Goal: Transaction & Acquisition: Subscribe to service/newsletter

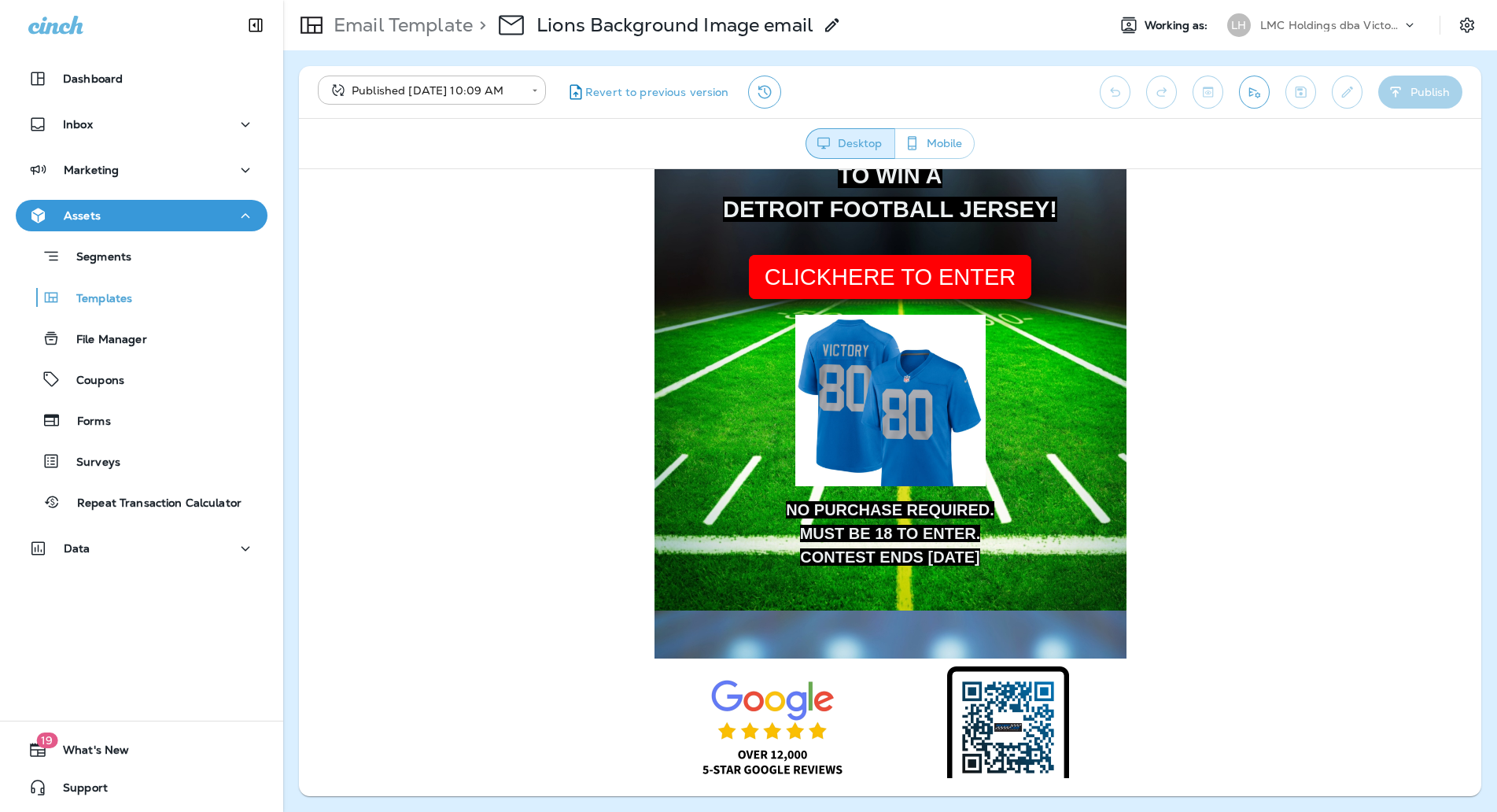
scroll to position [335, 0]
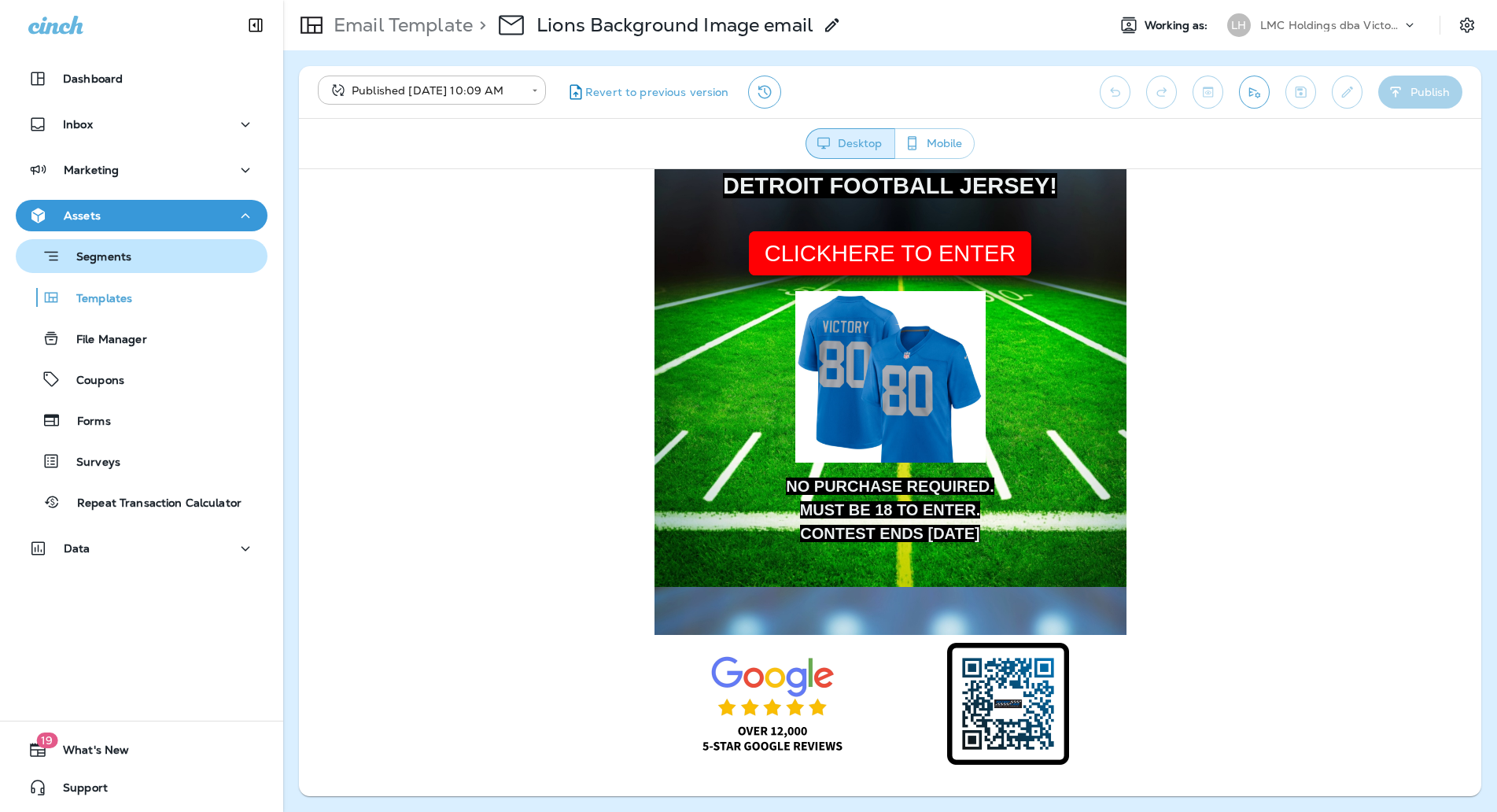
click at [147, 247] on div "Segments" at bounding box center [141, 255] width 239 height 25
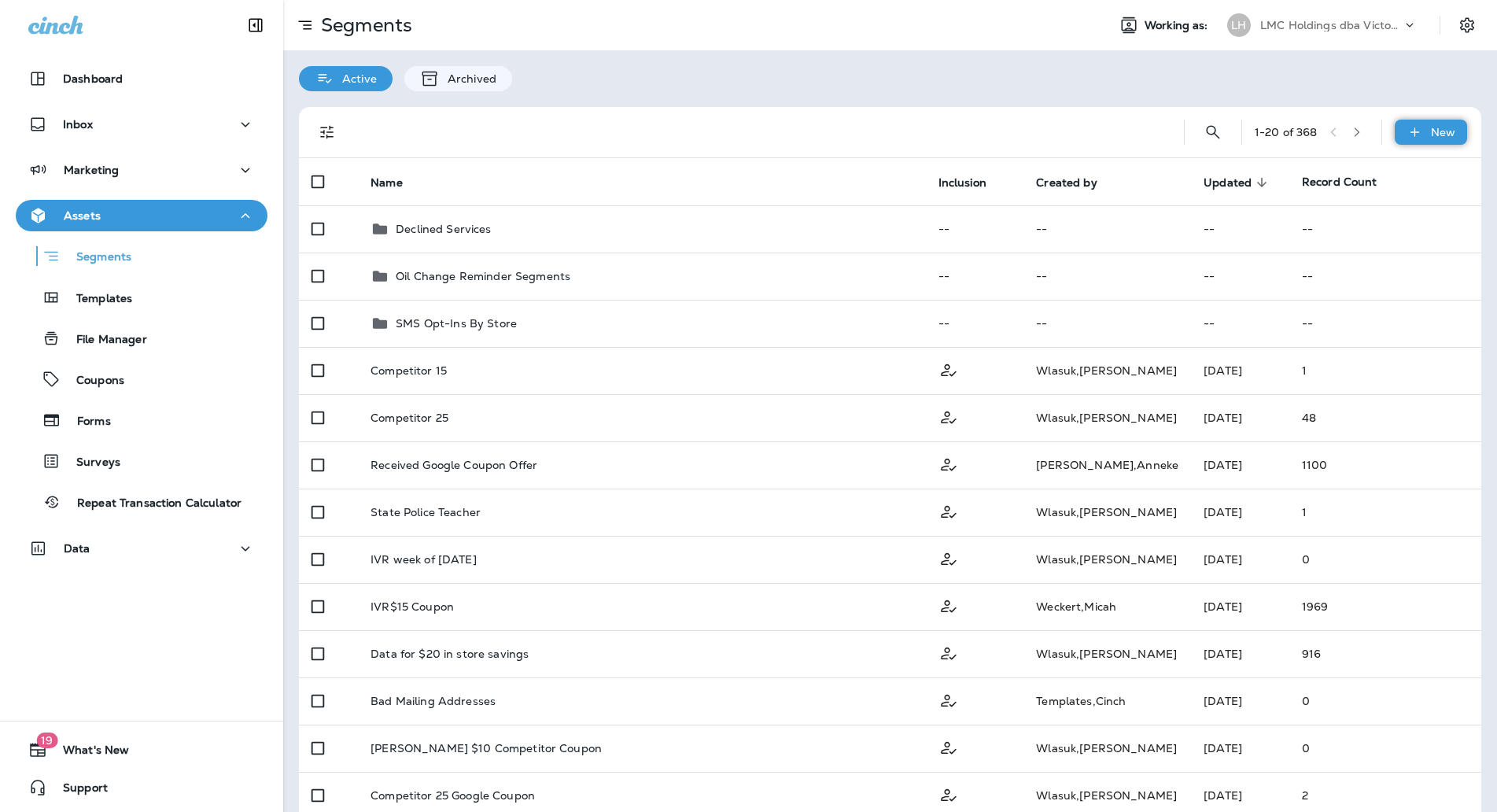
click at [1406, 129] on icon at bounding box center [1414, 132] width 17 height 16
click at [1365, 166] on p "New Segment" at bounding box center [1368, 169] width 84 height 13
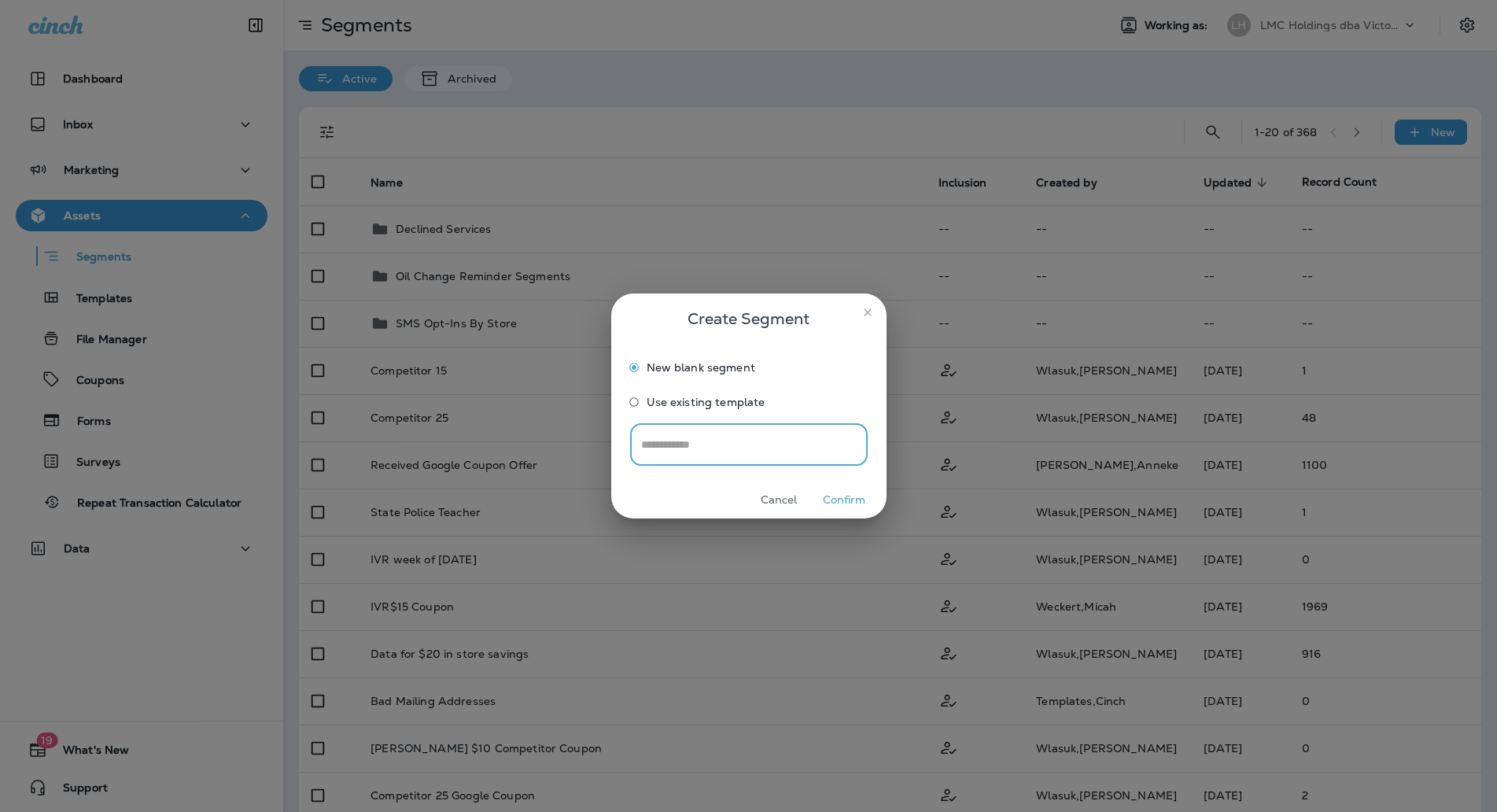
click at [842, 501] on button "Confirm" at bounding box center [845, 500] width 59 height 25
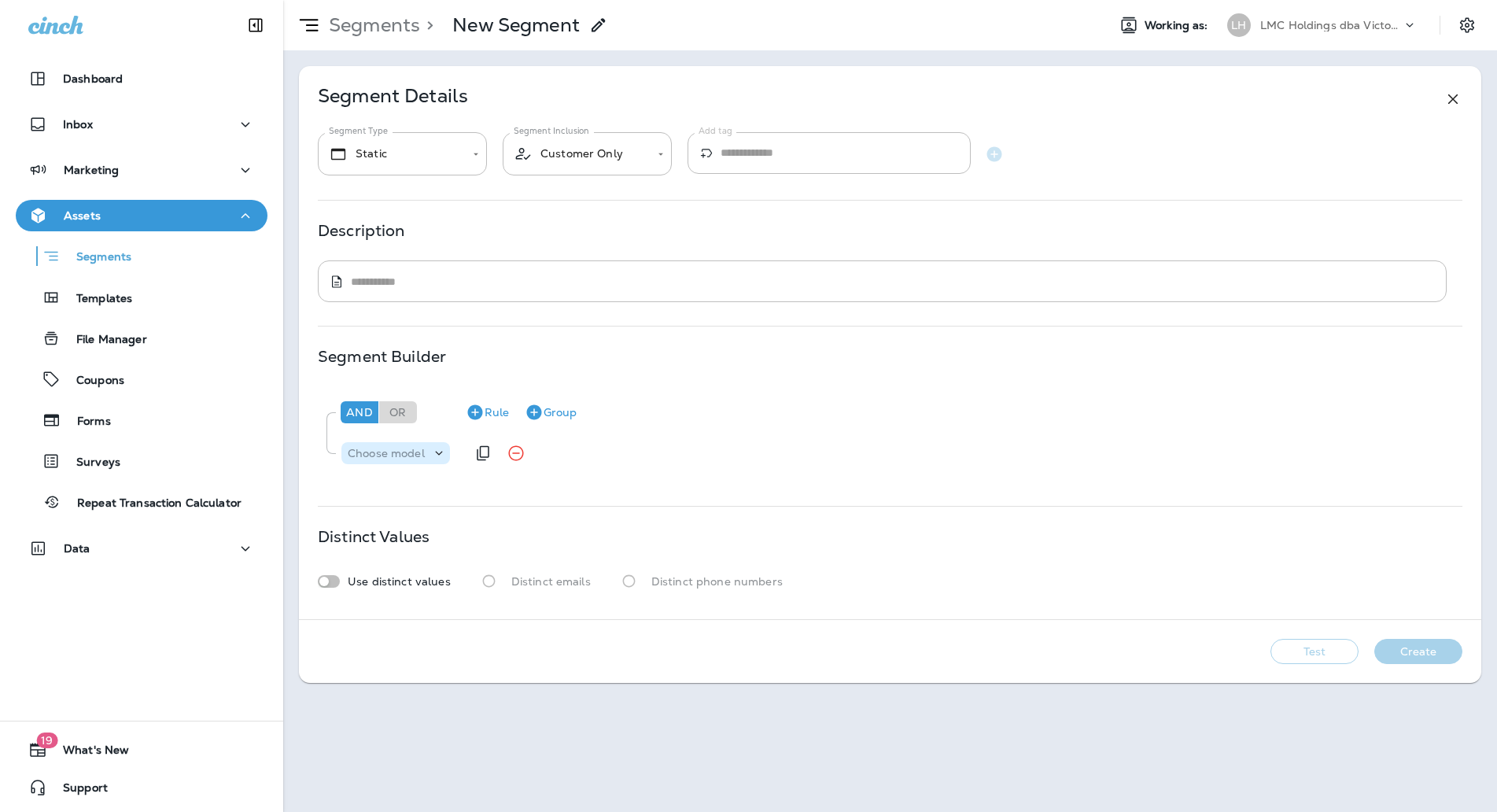
click at [407, 454] on p "Choose model" at bounding box center [386, 452] width 77 height 13
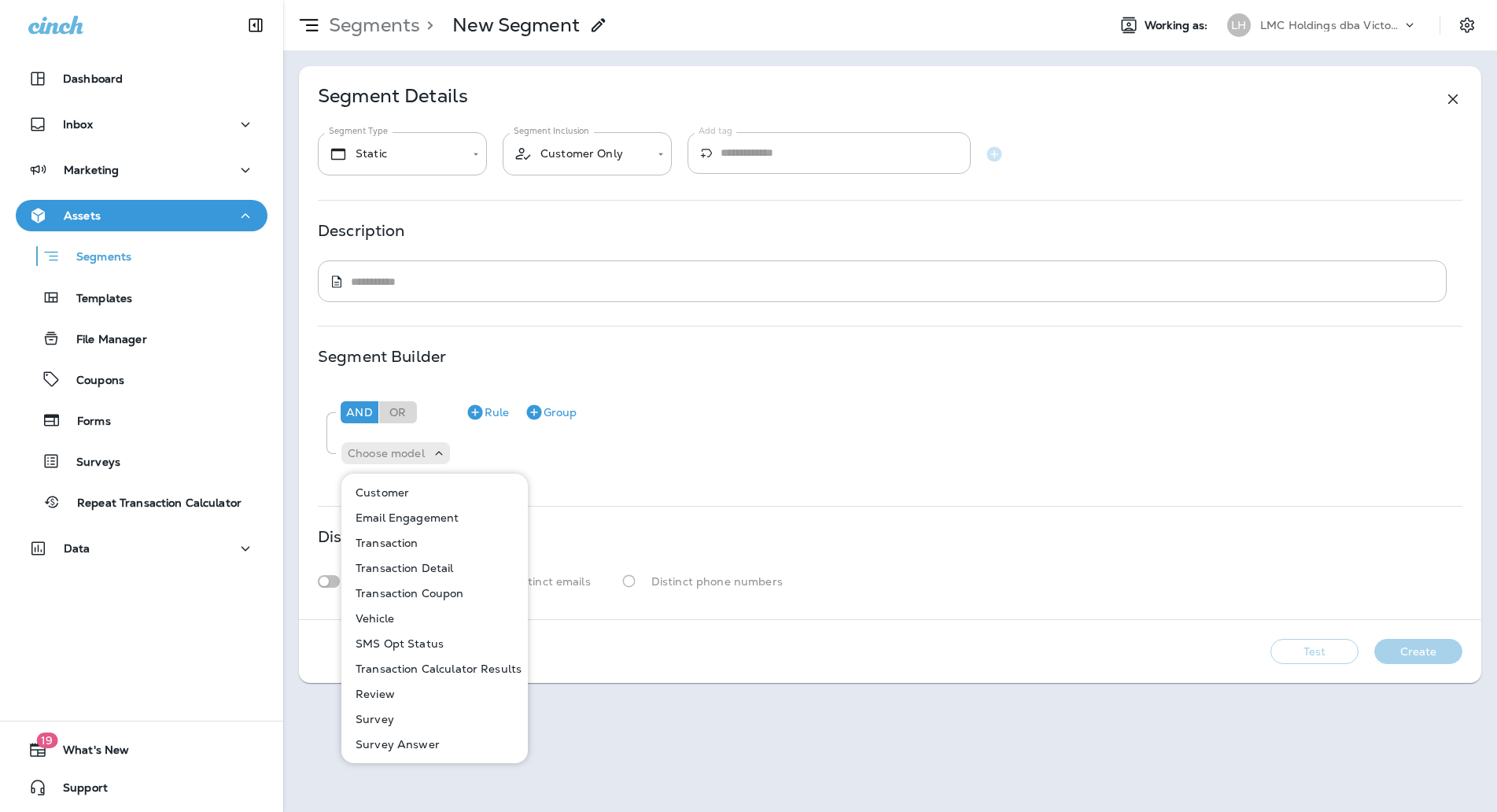
click at [416, 493] on button "Customer" at bounding box center [436, 493] width 185 height 26
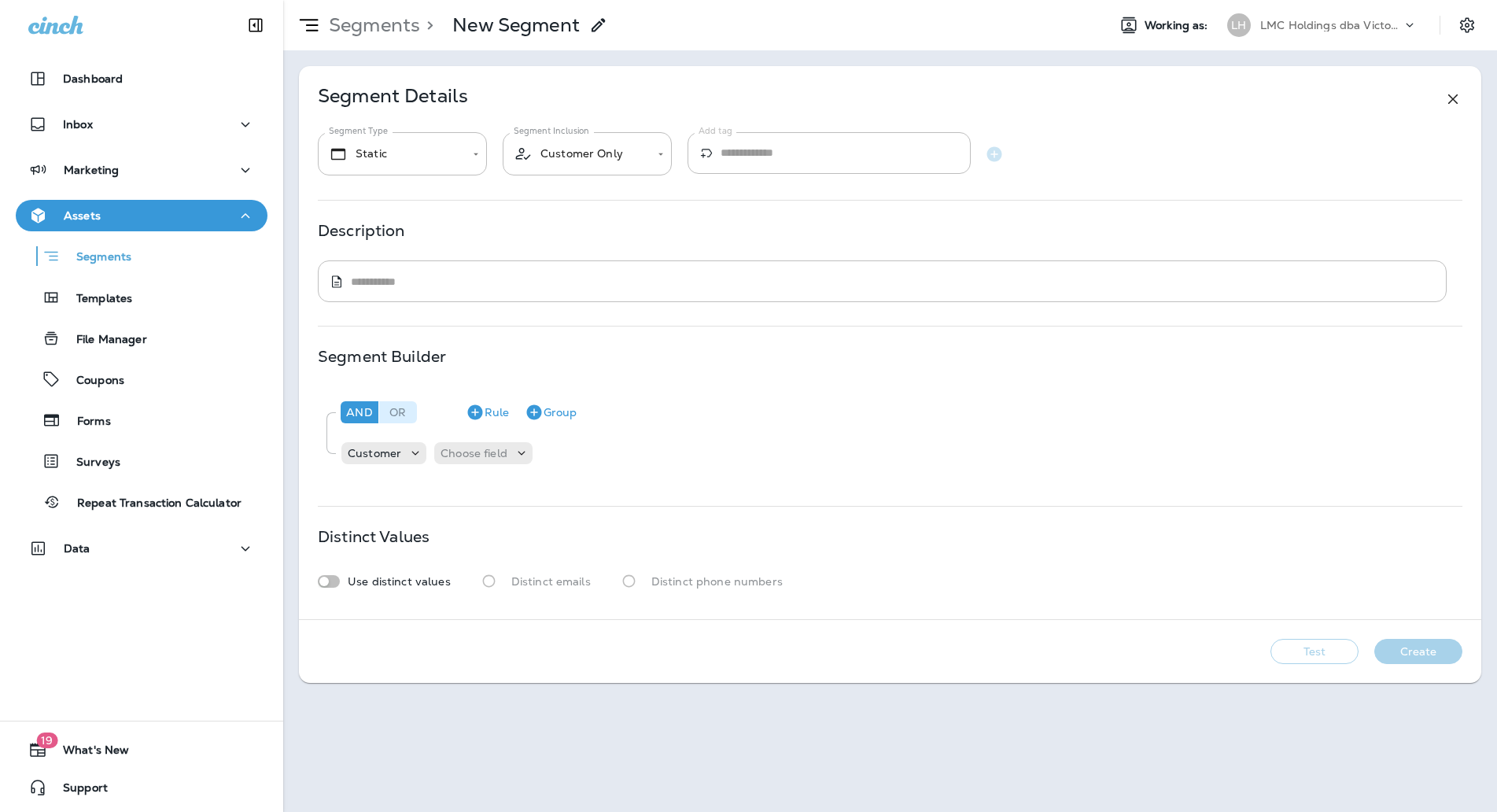
click at [405, 408] on div "Or" at bounding box center [398, 412] width 37 height 22
click at [484, 455] on p "Choose field" at bounding box center [474, 452] width 67 height 13
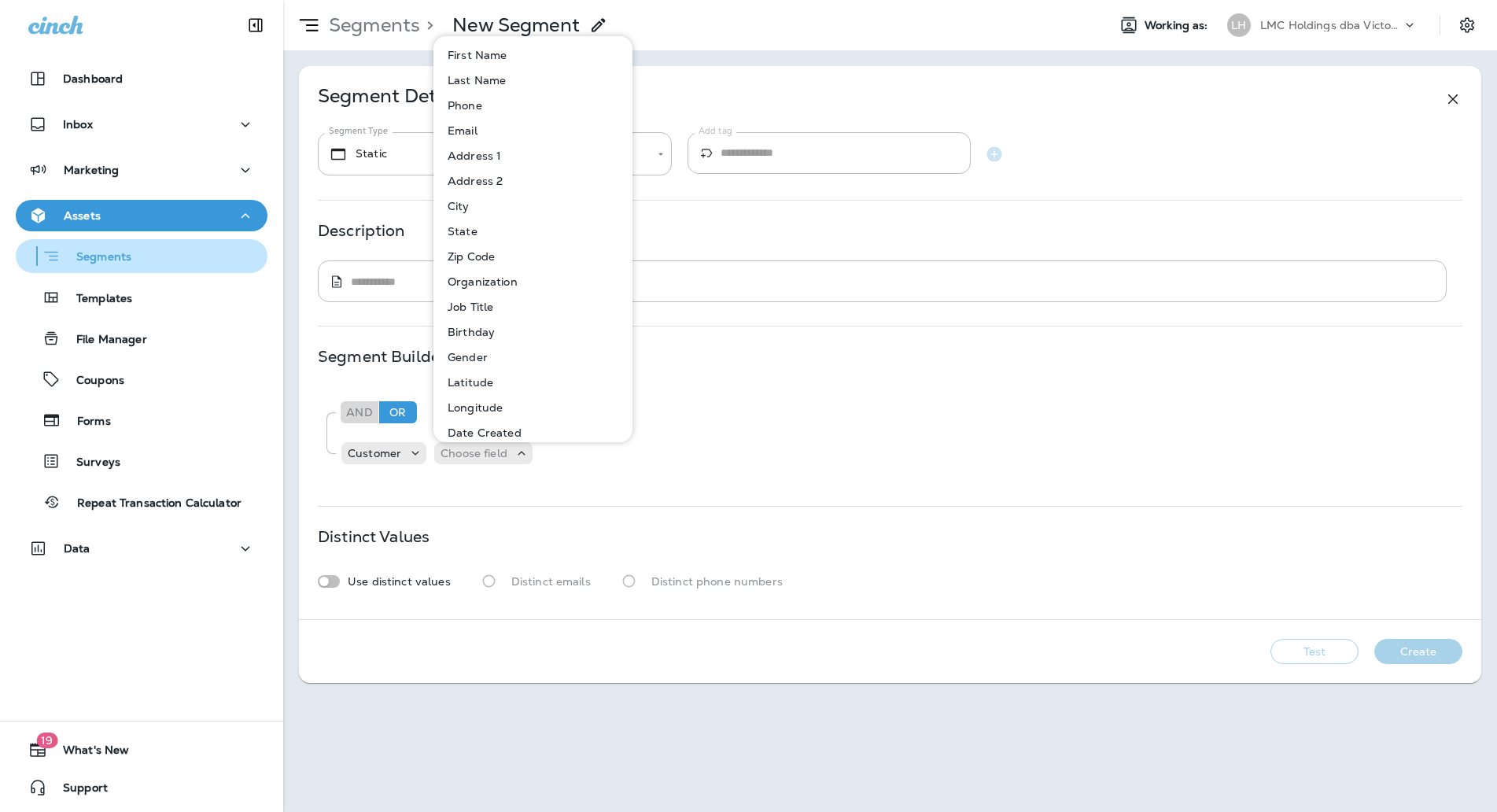
click at [123, 260] on p "Segments" at bounding box center [96, 258] width 71 height 16
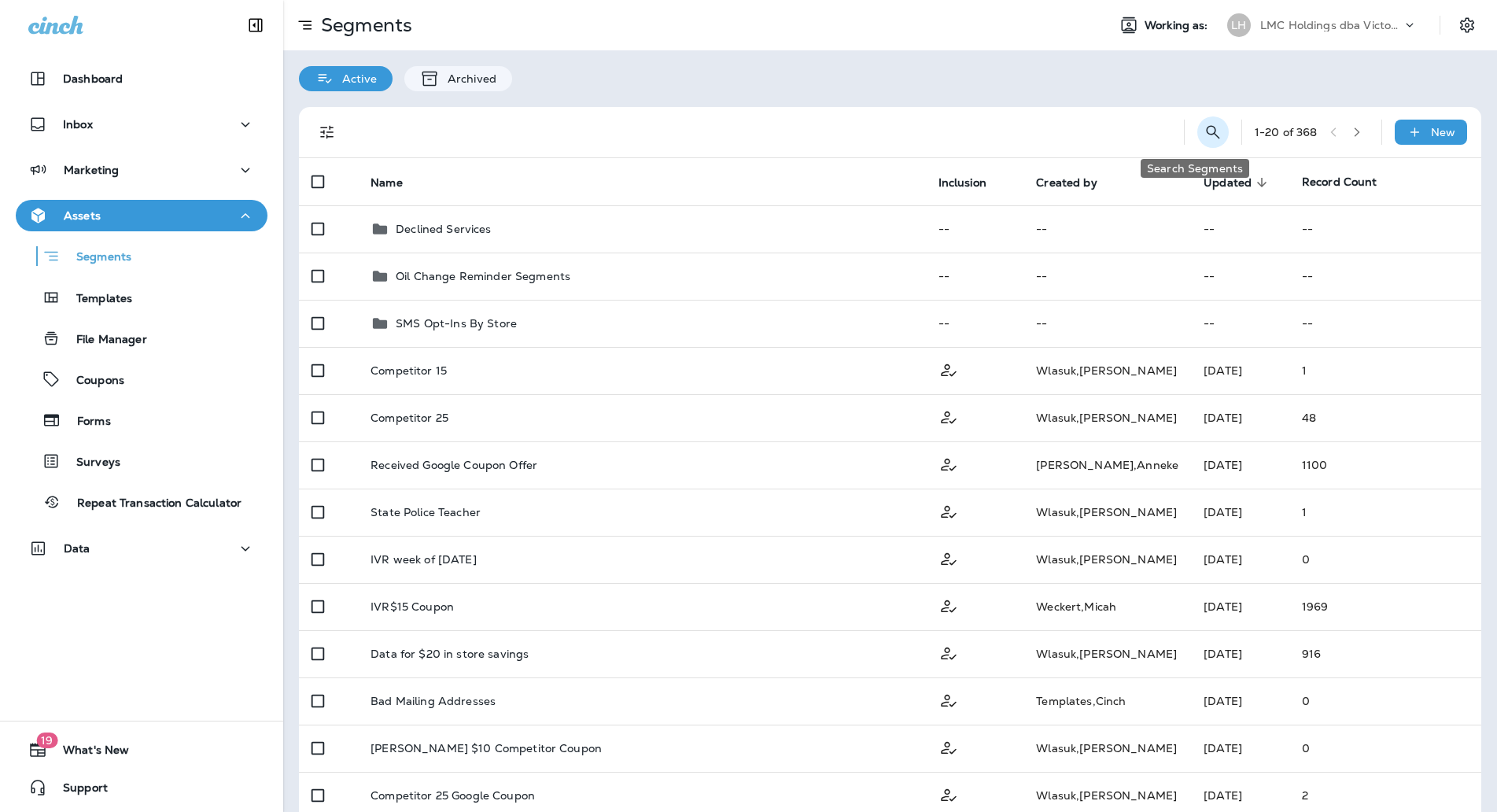
click at [1203, 124] on icon "Search Segments" at bounding box center [1212, 131] width 19 height 19
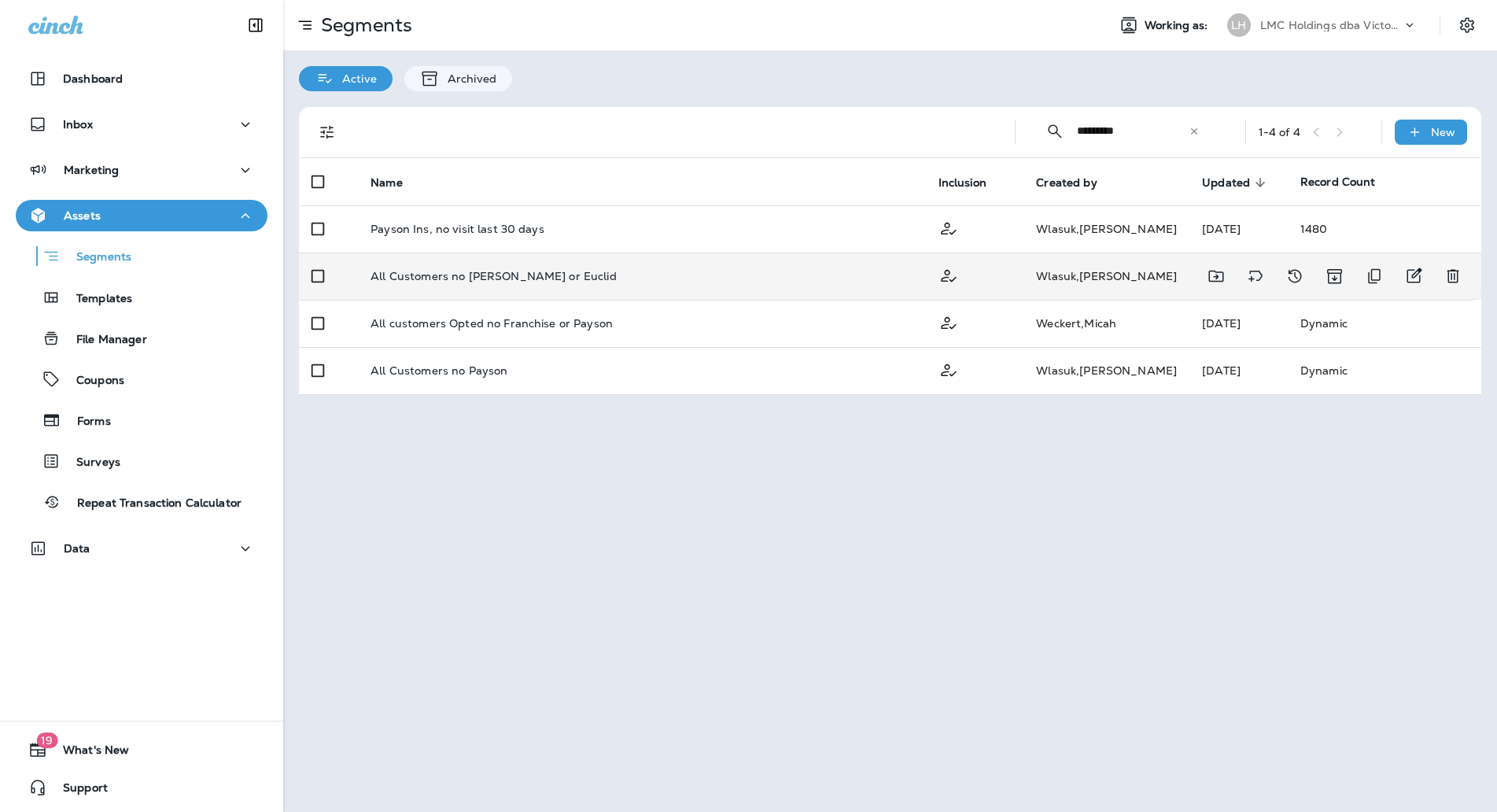
type input "*********"
click at [722, 286] on td "All Customers no Florence Payson or Euclid" at bounding box center [641, 276] width 567 height 47
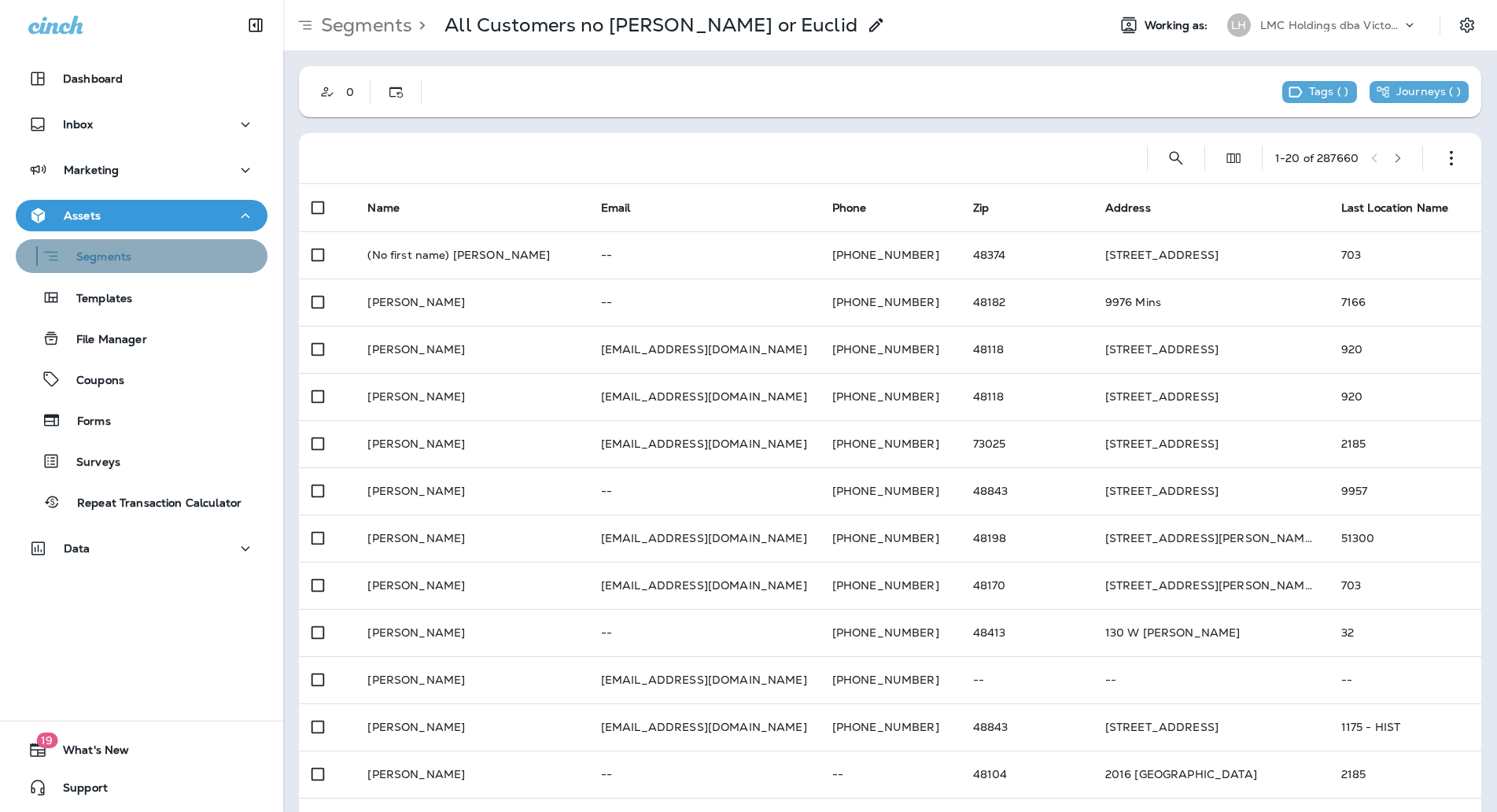
click at [154, 262] on div "Segments" at bounding box center [141, 255] width 239 height 25
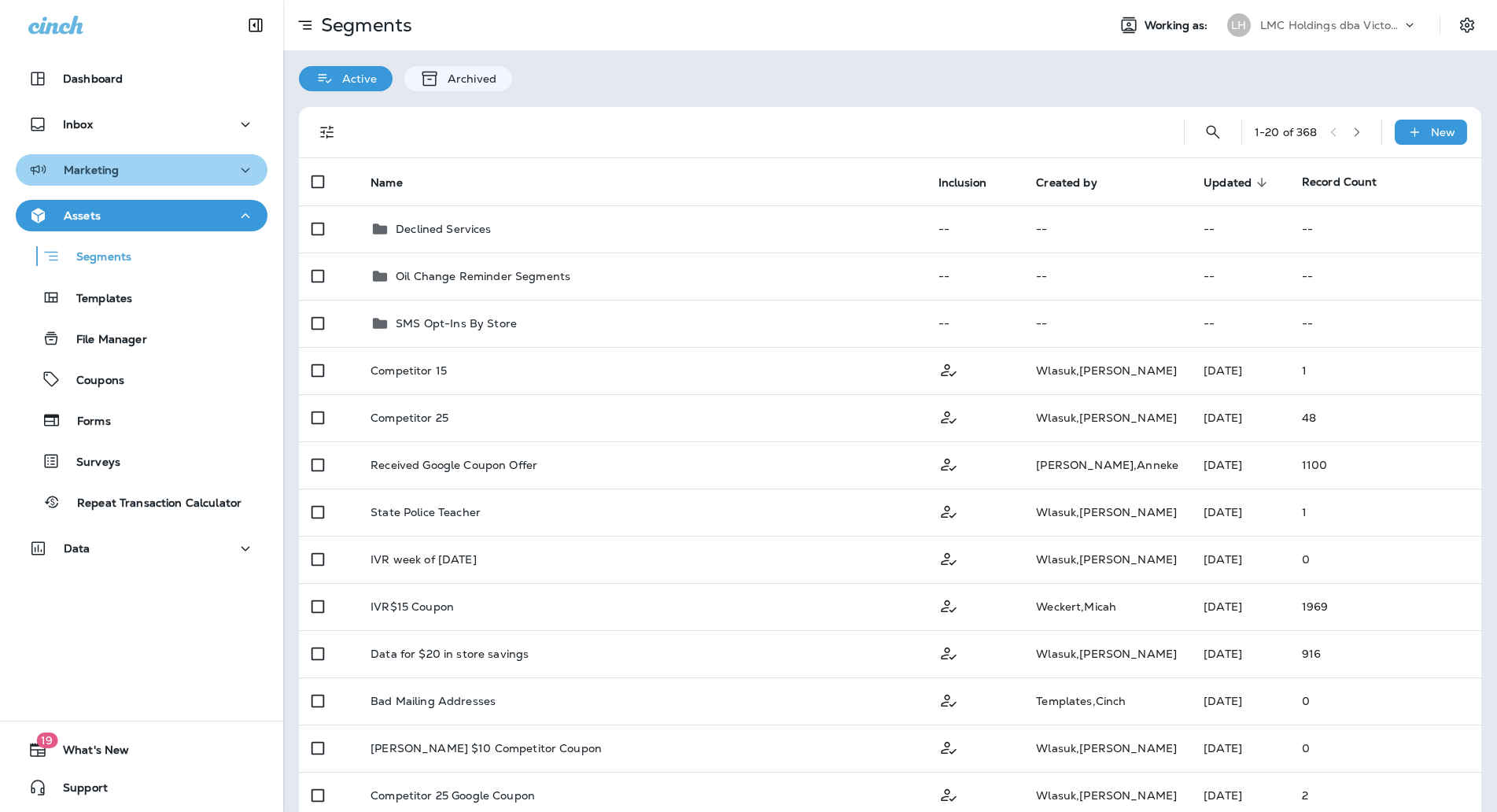
click at [197, 175] on div "Marketing" at bounding box center [142, 170] width 227 height 20
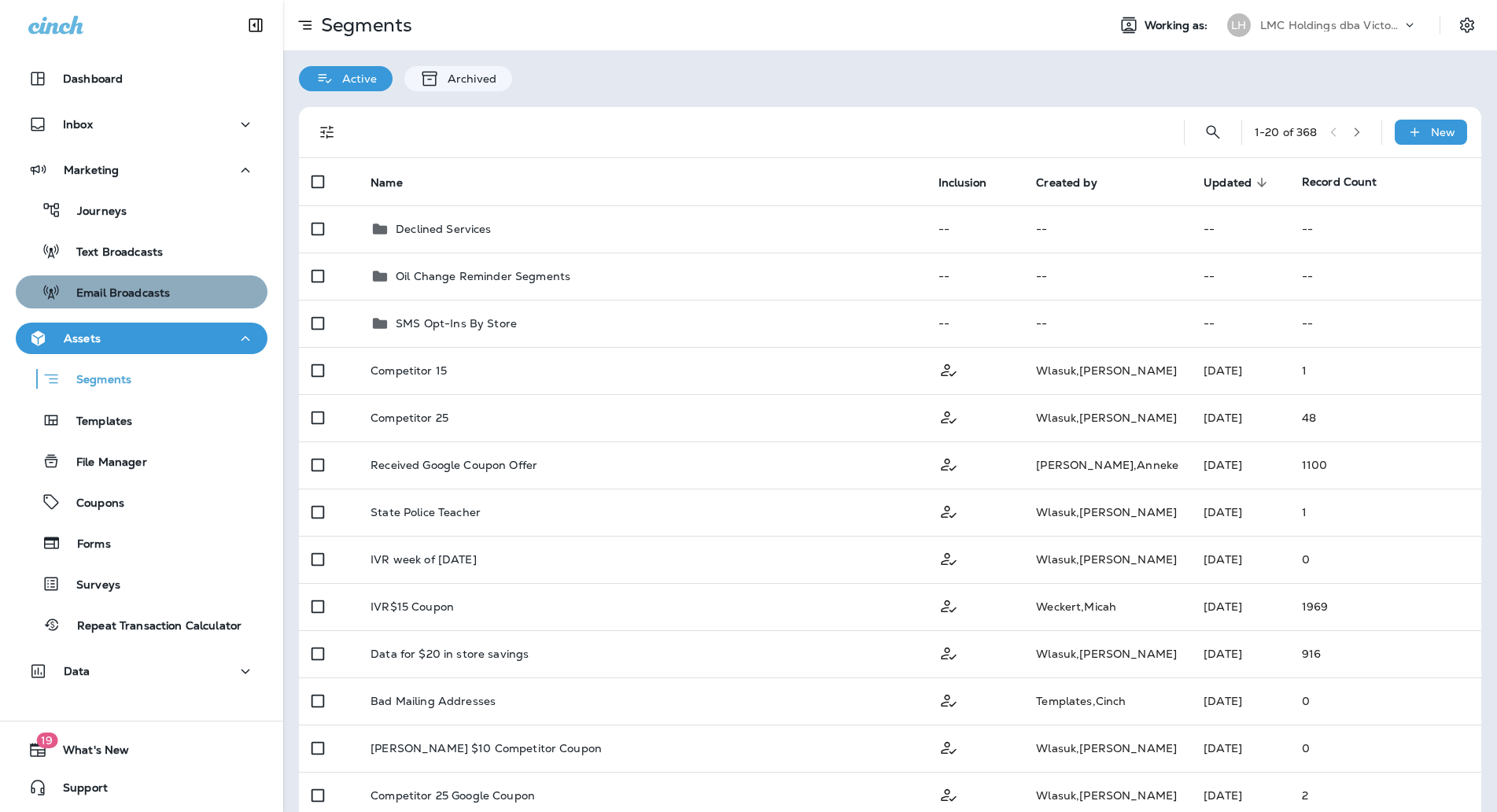
click at [159, 293] on p "Email Broadcasts" at bounding box center [114, 293] width 109 height 15
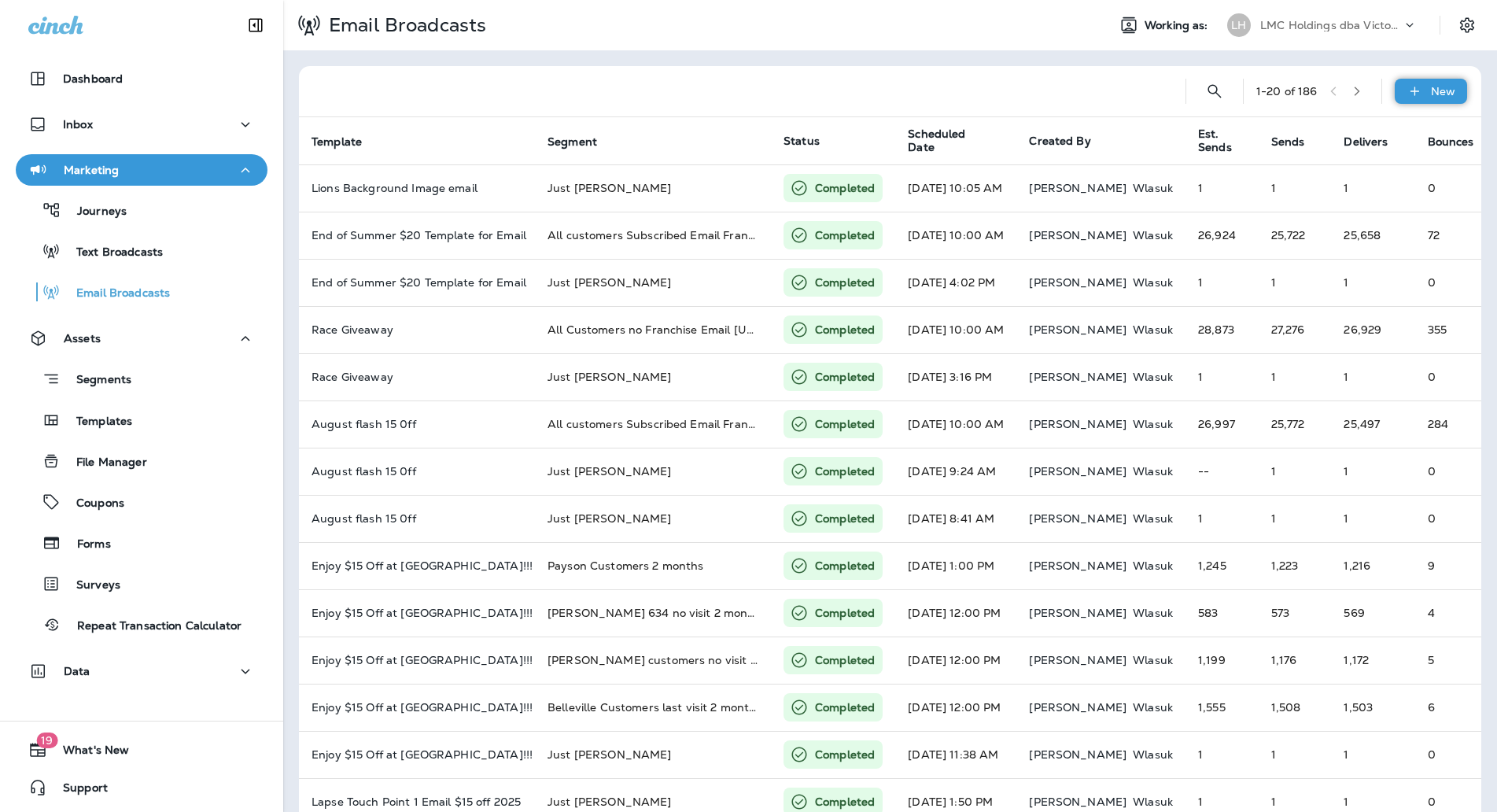
click at [1431, 89] on p "New" at bounding box center [1443, 91] width 25 height 13
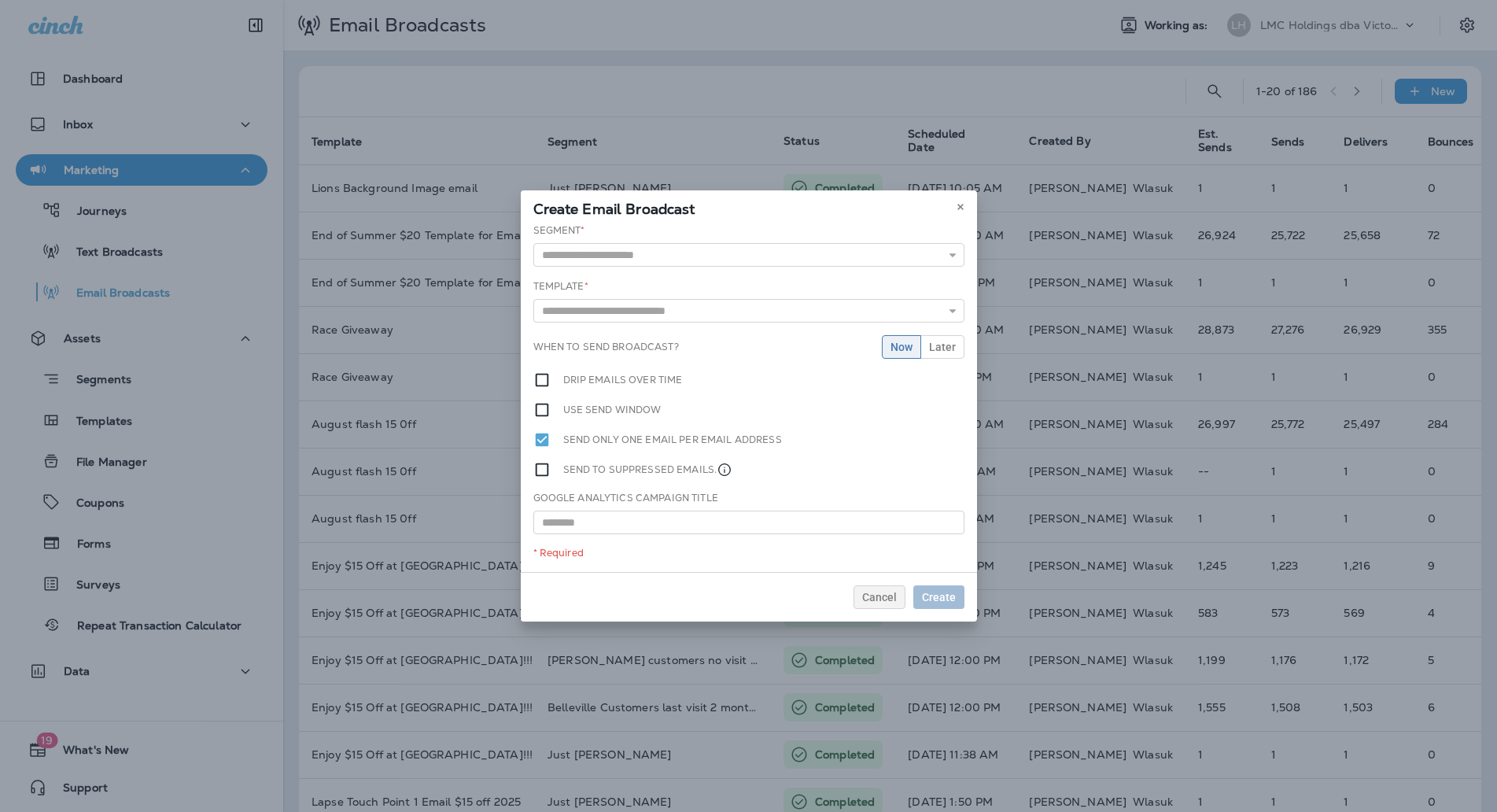
drag, startPoint x: 694, startPoint y: 267, endPoint x: 699, endPoint y: 259, distance: 9.4
click at [696, 263] on div "Segment * $10 Open Bay Discount 10 Penn BING 2024 10 Penn Facebook 2024 1/23/24…" at bounding box center [748, 398] width 456 height 349
click at [692, 257] on input "text" at bounding box center [748, 255] width 431 height 24
type input "**********"
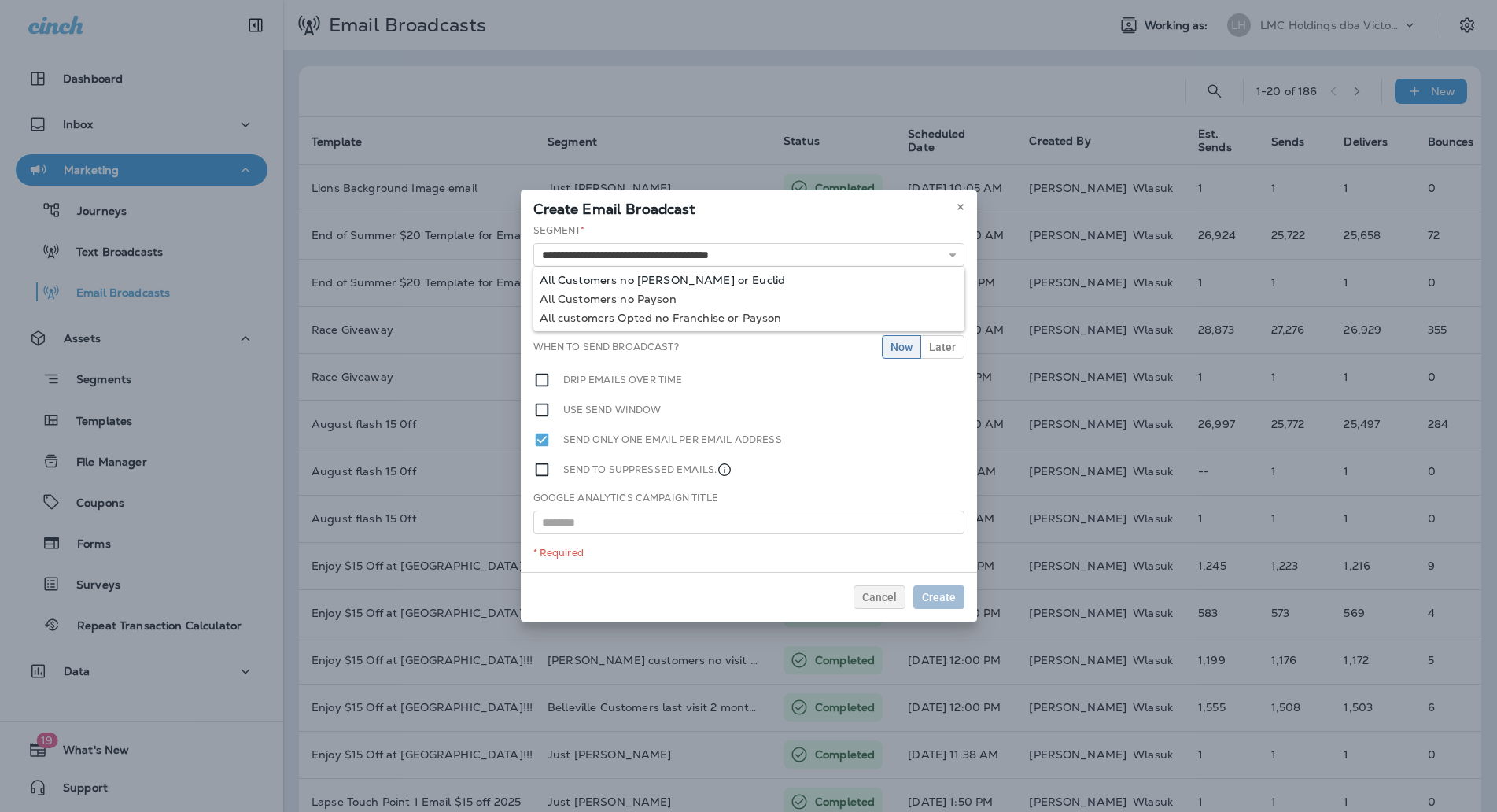
click at [718, 278] on div "**********" at bounding box center [748, 398] width 456 height 349
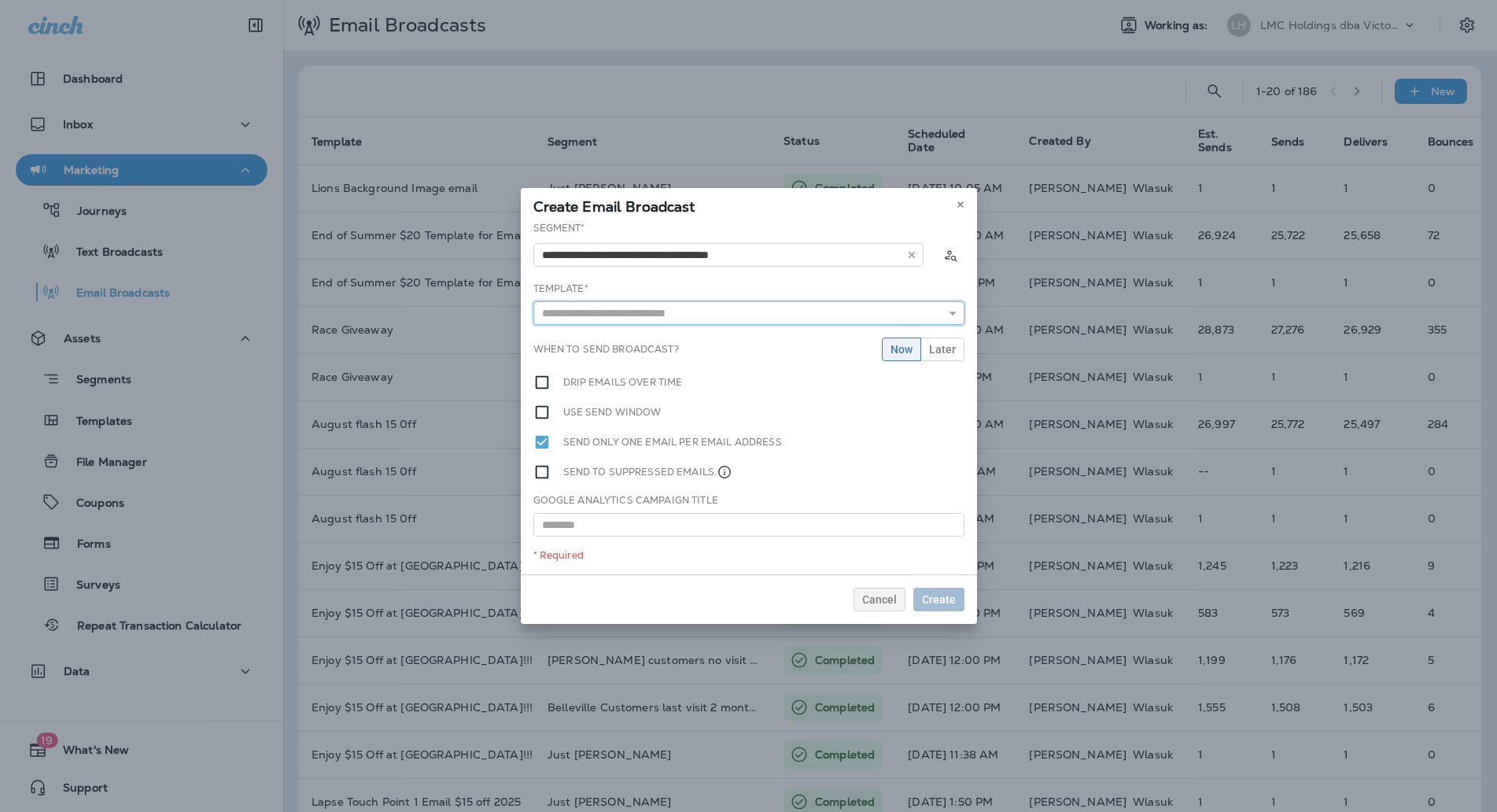
click at [777, 307] on input "text" at bounding box center [748, 313] width 431 height 24
type input "**********"
click at [689, 337] on div "**********" at bounding box center [748, 397] width 456 height 353
click at [932, 346] on span "Later" at bounding box center [941, 349] width 27 height 11
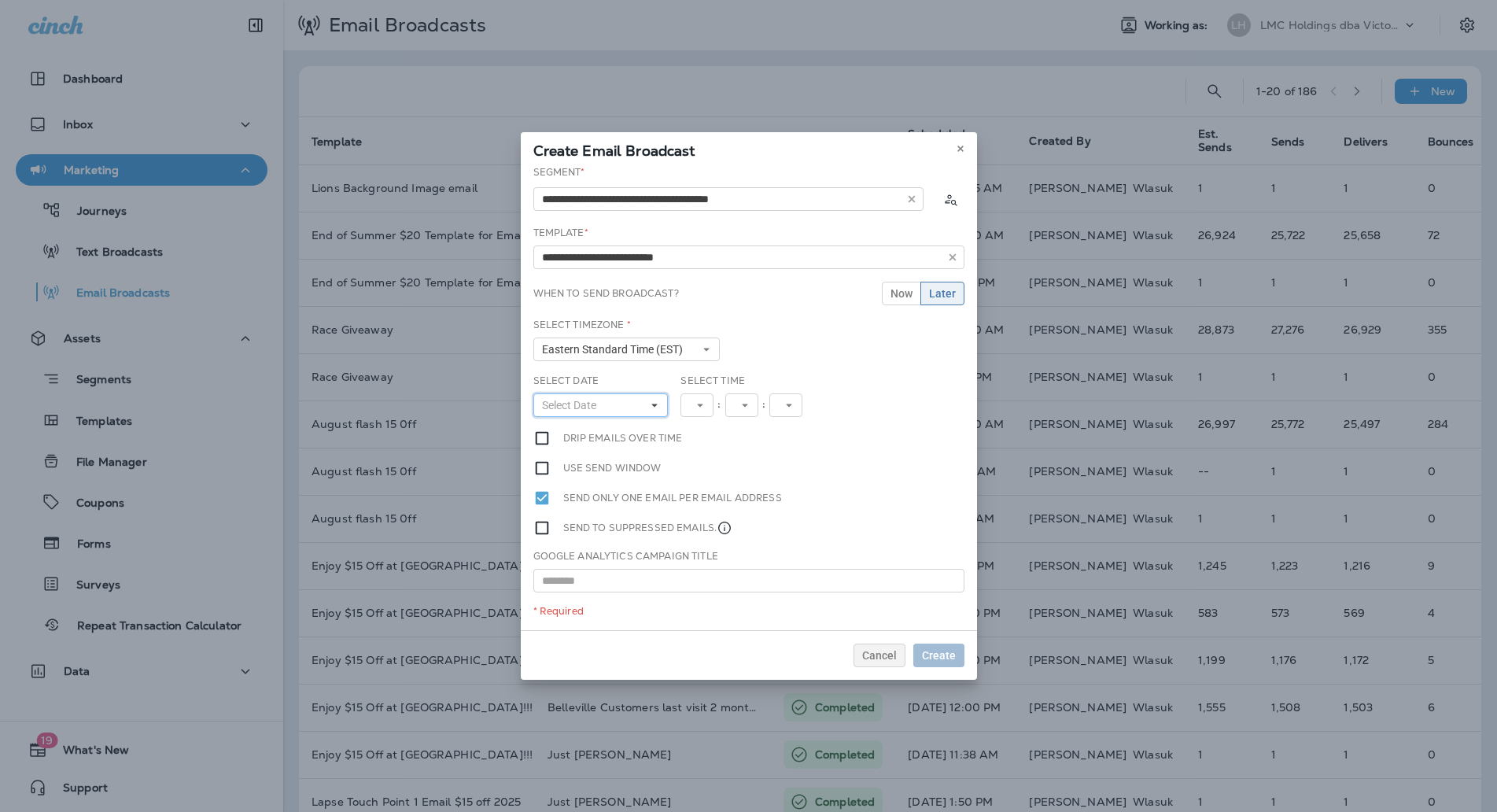
click at [652, 403] on icon at bounding box center [654, 405] width 10 height 10
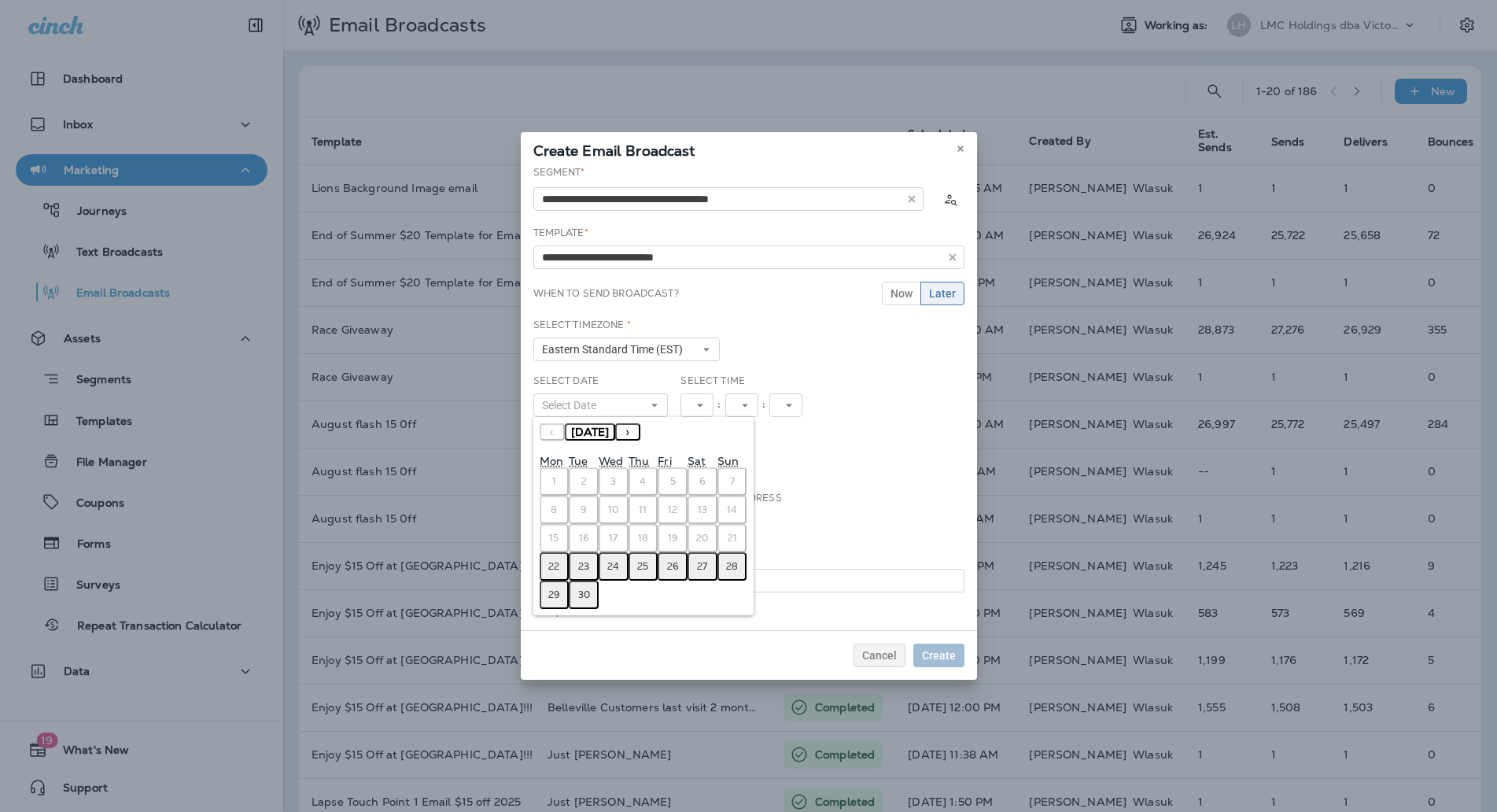
click at [579, 567] on abbr "23" at bounding box center [583, 566] width 11 height 13
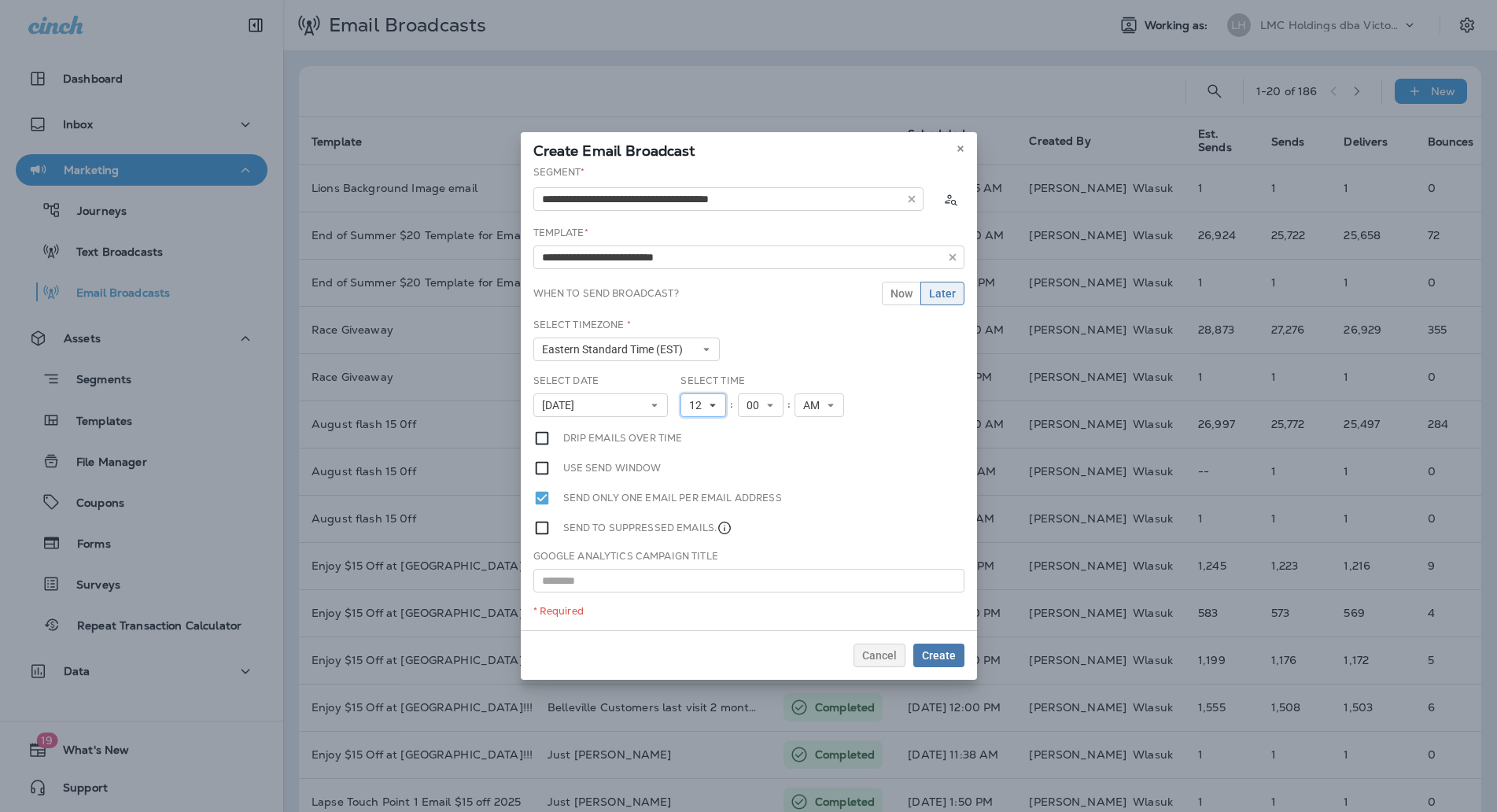
click at [707, 404] on span "12" at bounding box center [698, 406] width 19 height 14
click at [692, 489] on link "4" at bounding box center [703, 486] width 45 height 19
click at [692, 489] on label "Send only one email per email address" at bounding box center [672, 498] width 219 height 18
click at [819, 417] on div "Select Time 4 1 2 3 4 5 6 7 8 9 10 11 12 : 00 00 01 02 03 04 05 06 07 08 09 10 …" at bounding box center [763, 401] width 177 height 56
click at [816, 404] on span "AM" at bounding box center [807, 406] width 23 height 14
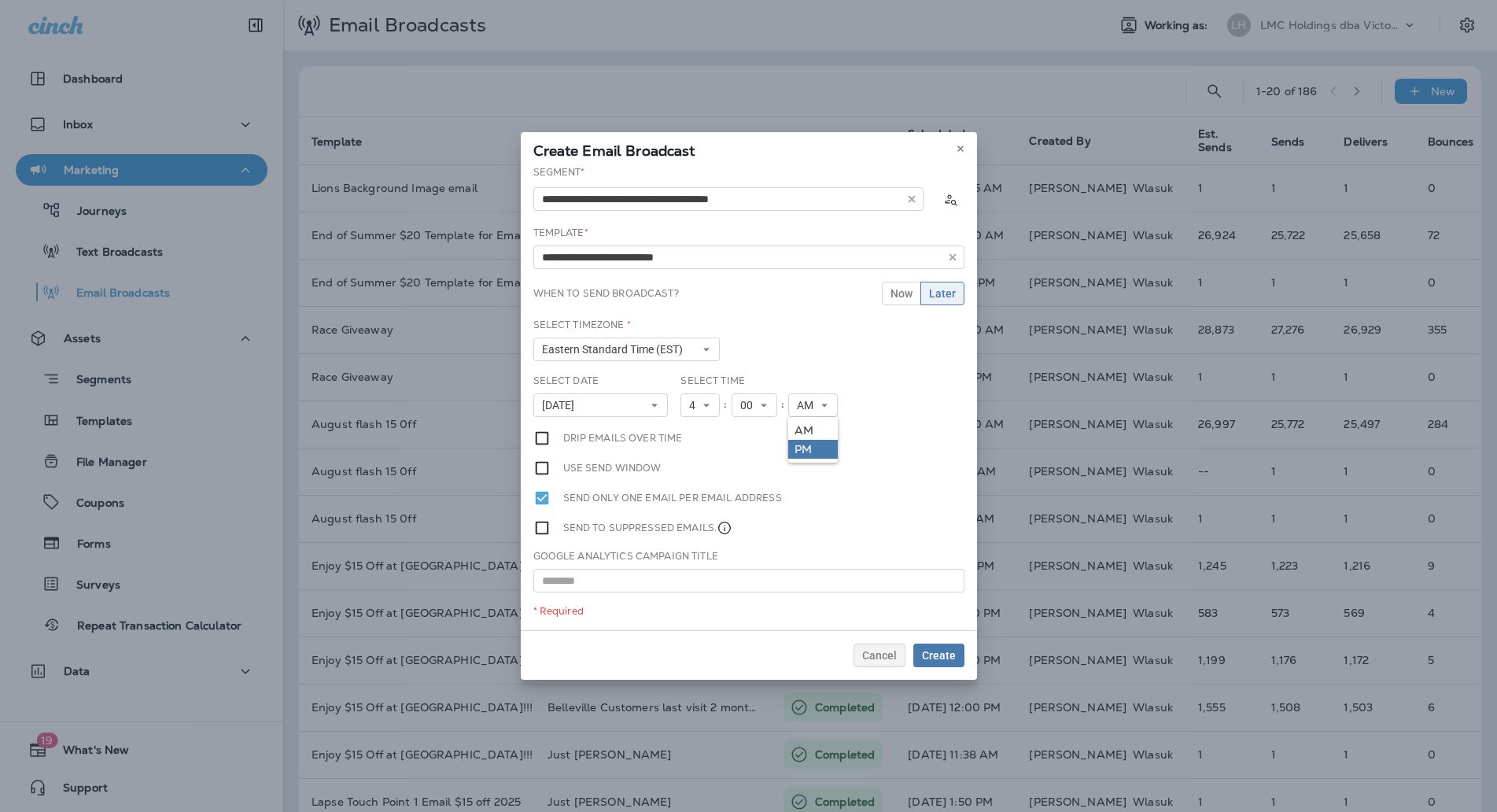
click at [814, 443] on link "PM" at bounding box center [813, 448] width 49 height 19
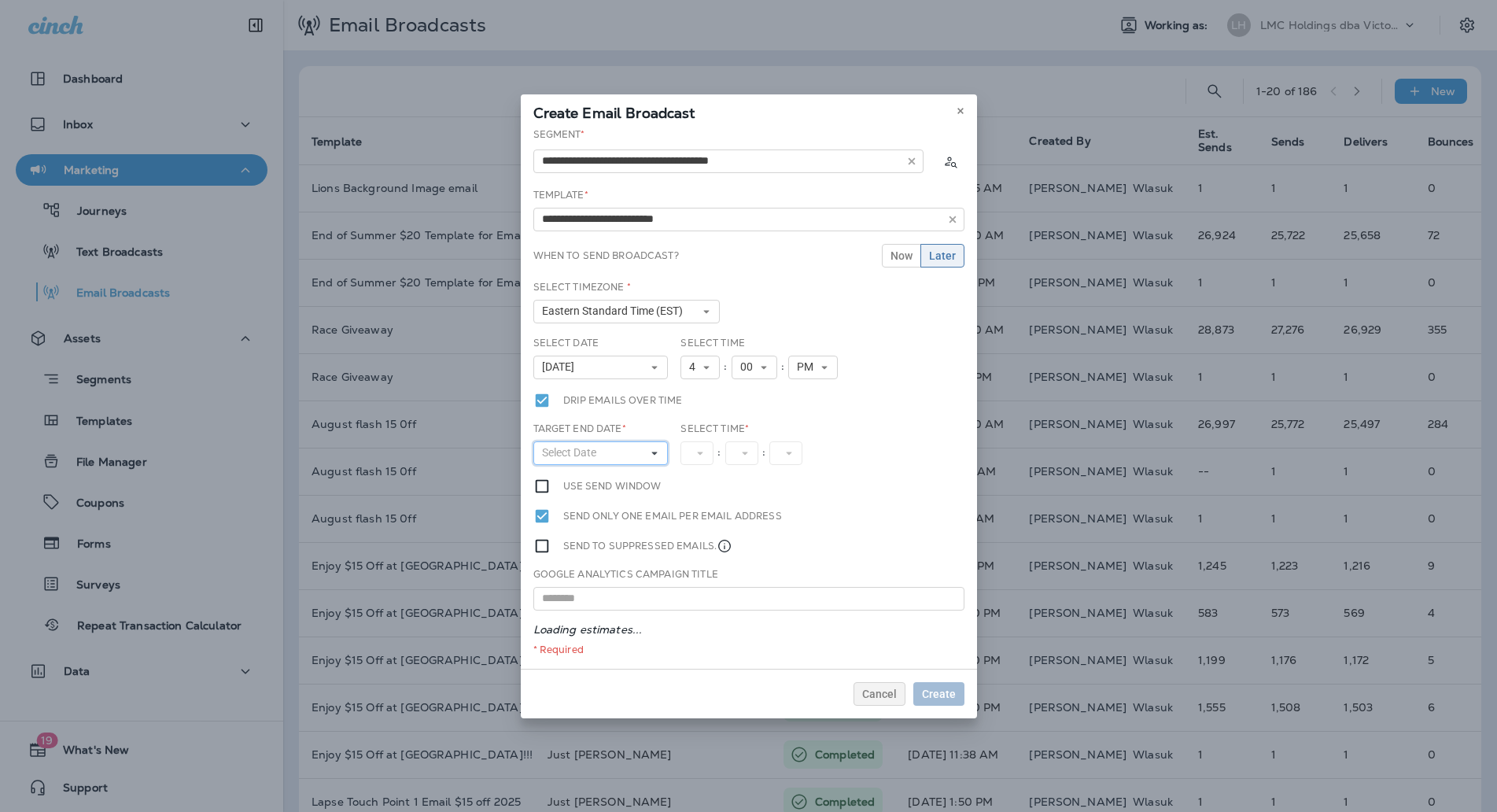
click at [639, 453] on button "Select Date" at bounding box center [600, 453] width 135 height 24
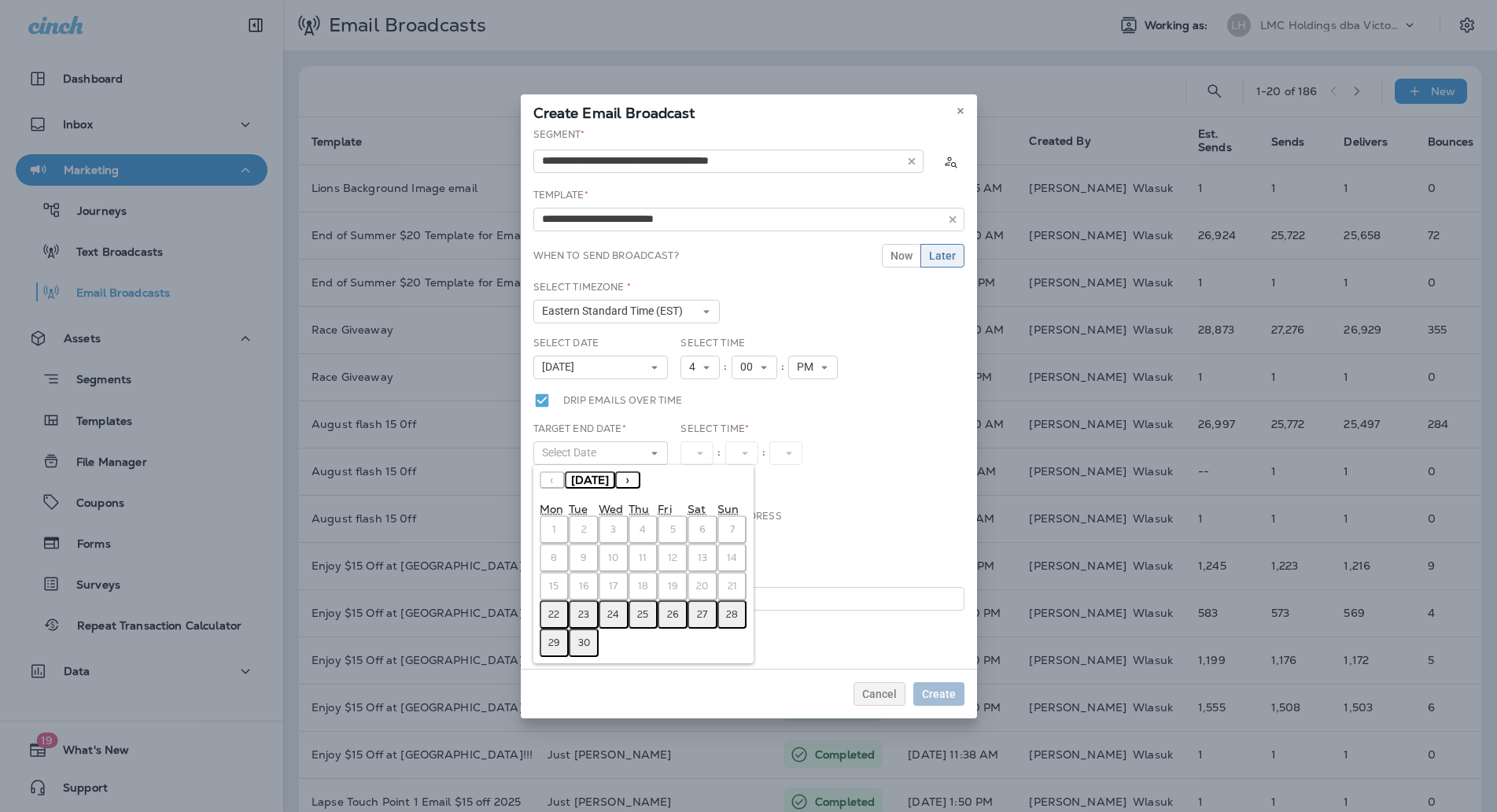
click at [613, 616] on abbr "24" at bounding box center [613, 614] width 12 height 13
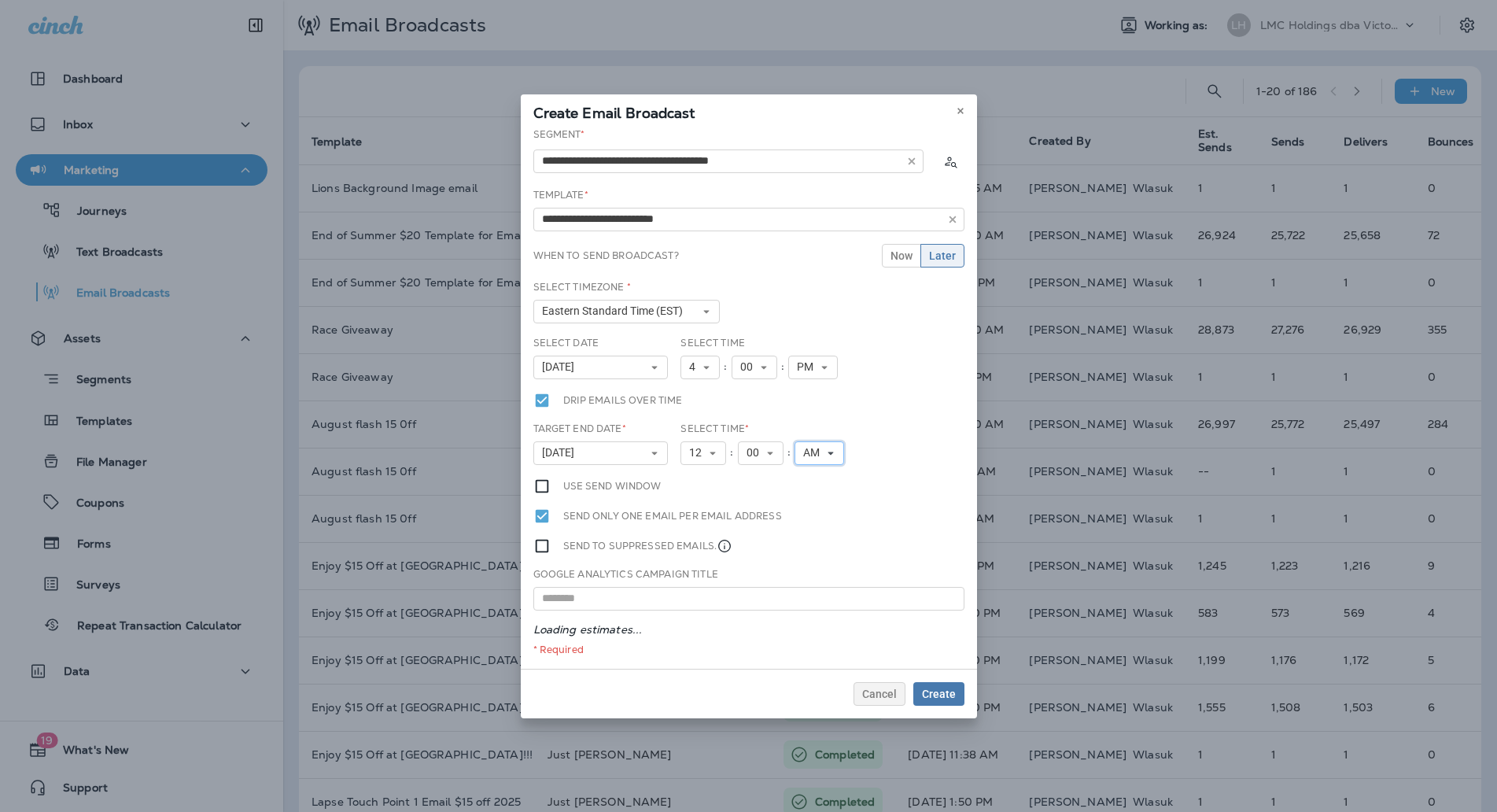
click at [817, 449] on span "AM" at bounding box center [814, 452] width 23 height 14
click at [817, 493] on link "PM" at bounding box center [819, 497] width 49 height 19
click at [939, 688] on span "Create" at bounding box center [938, 693] width 34 height 11
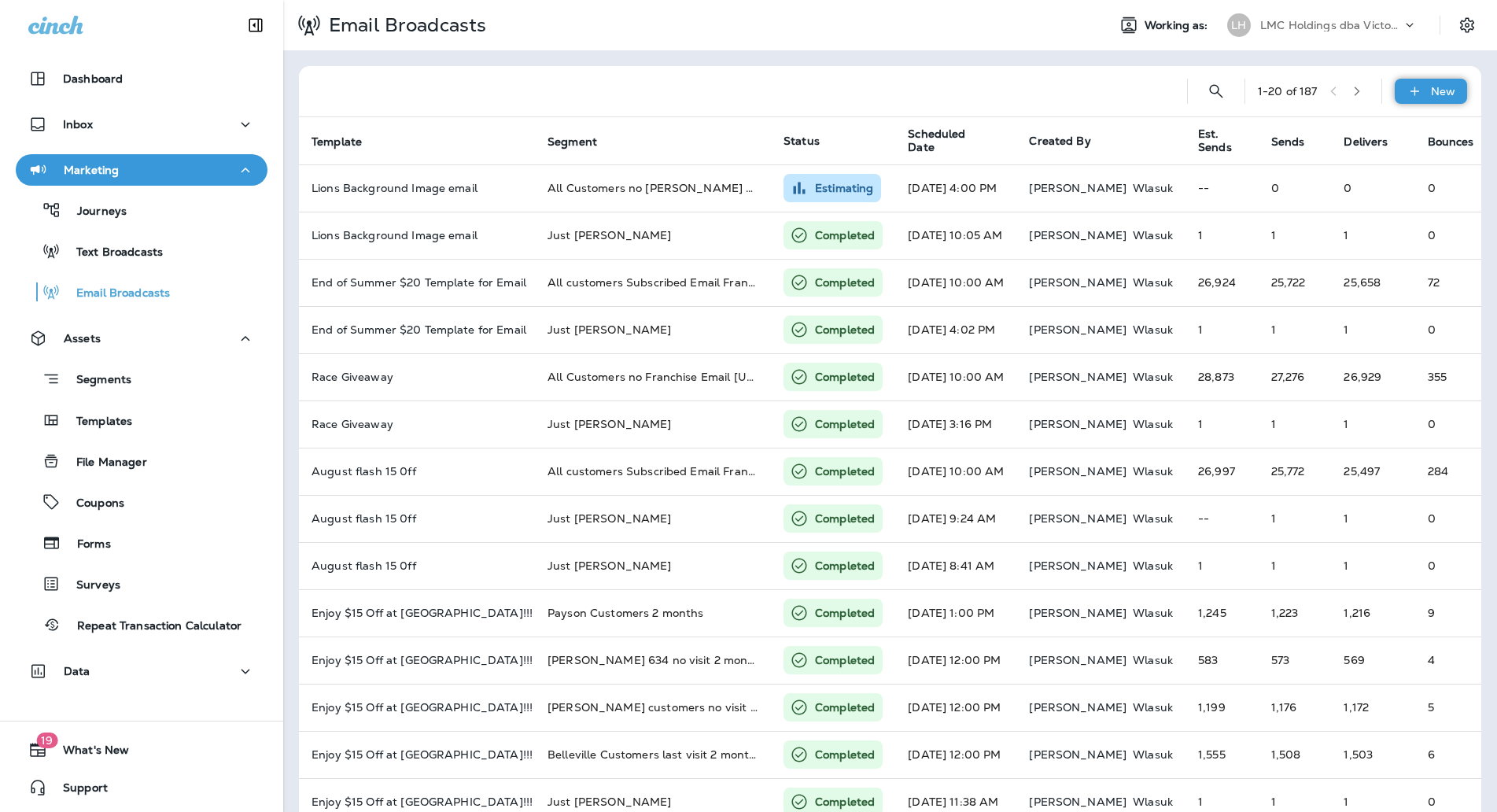
click at [1413, 86] on div "New" at bounding box center [1430, 92] width 72 height 26
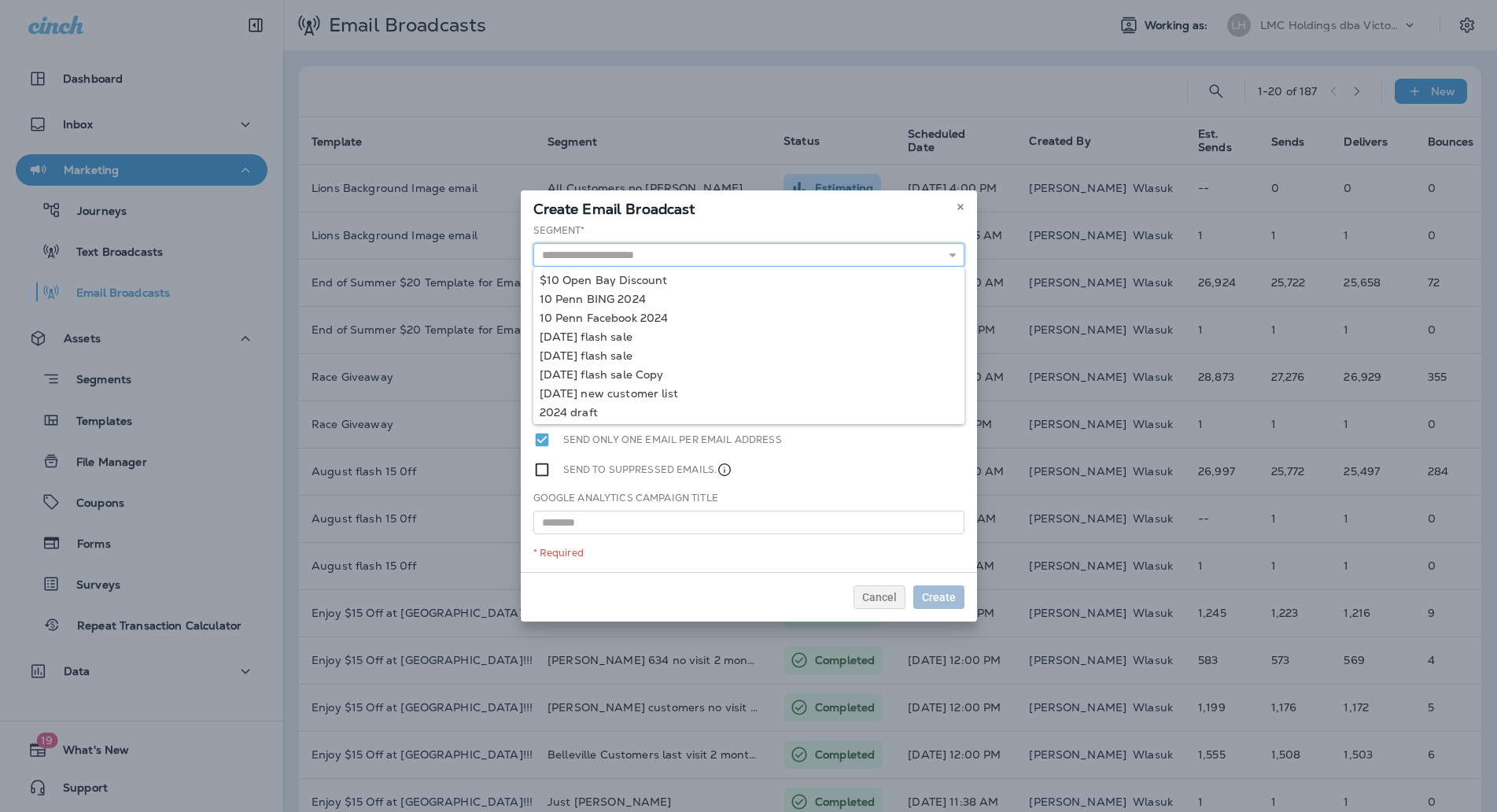
click at [673, 256] on input "text" at bounding box center [748, 255] width 431 height 24
type input "********"
click at [609, 271] on div "Segment * ******** Just Rob Template * 1175 3150 New Hours $15 June Email $15 T…" at bounding box center [748, 398] width 456 height 349
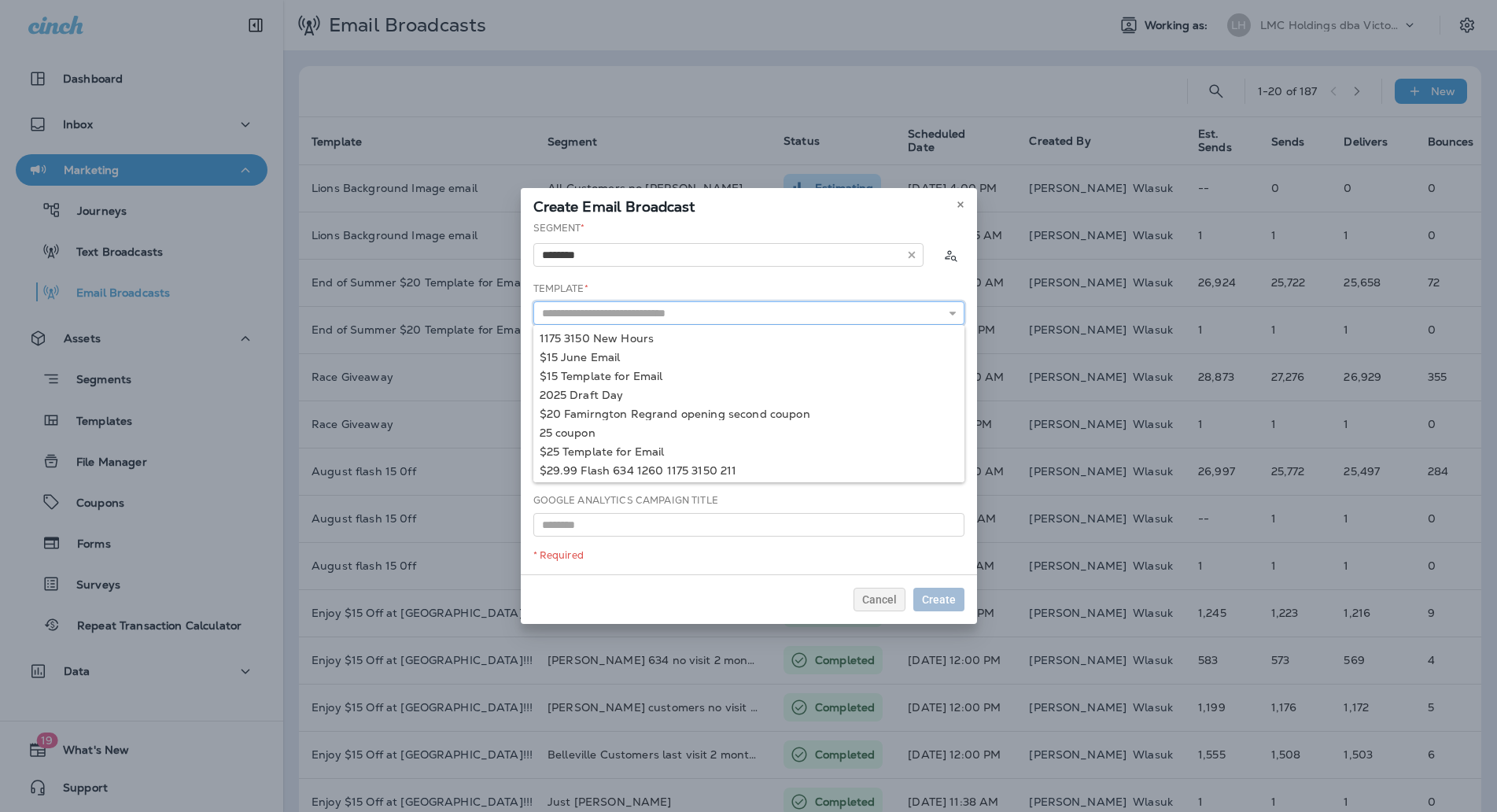
click at [722, 309] on input "text" at bounding box center [748, 313] width 431 height 24
type input "**********"
click at [671, 338] on div "**********" at bounding box center [748, 397] width 456 height 353
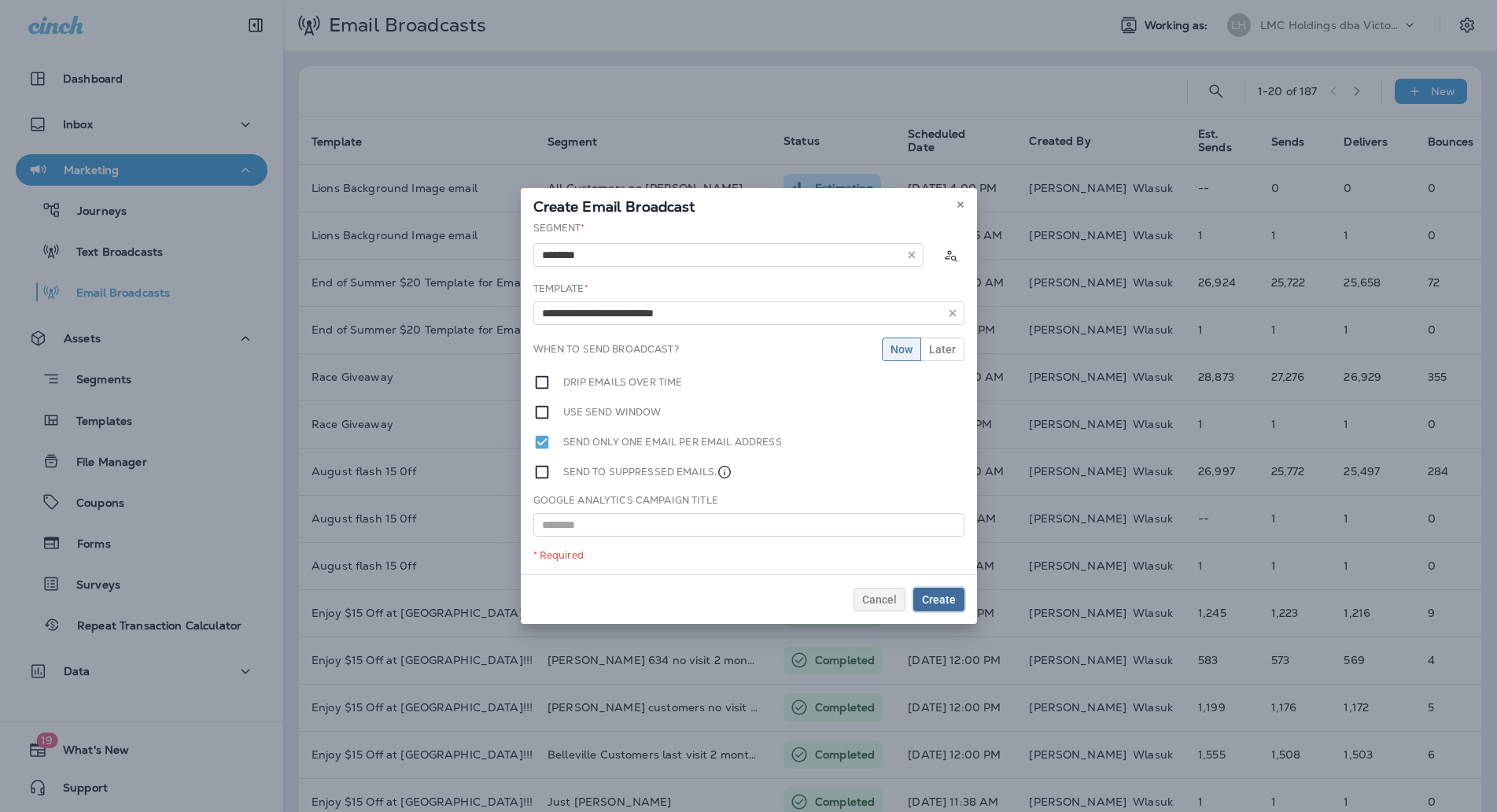
click at [944, 601] on span "Create" at bounding box center [938, 598] width 34 height 11
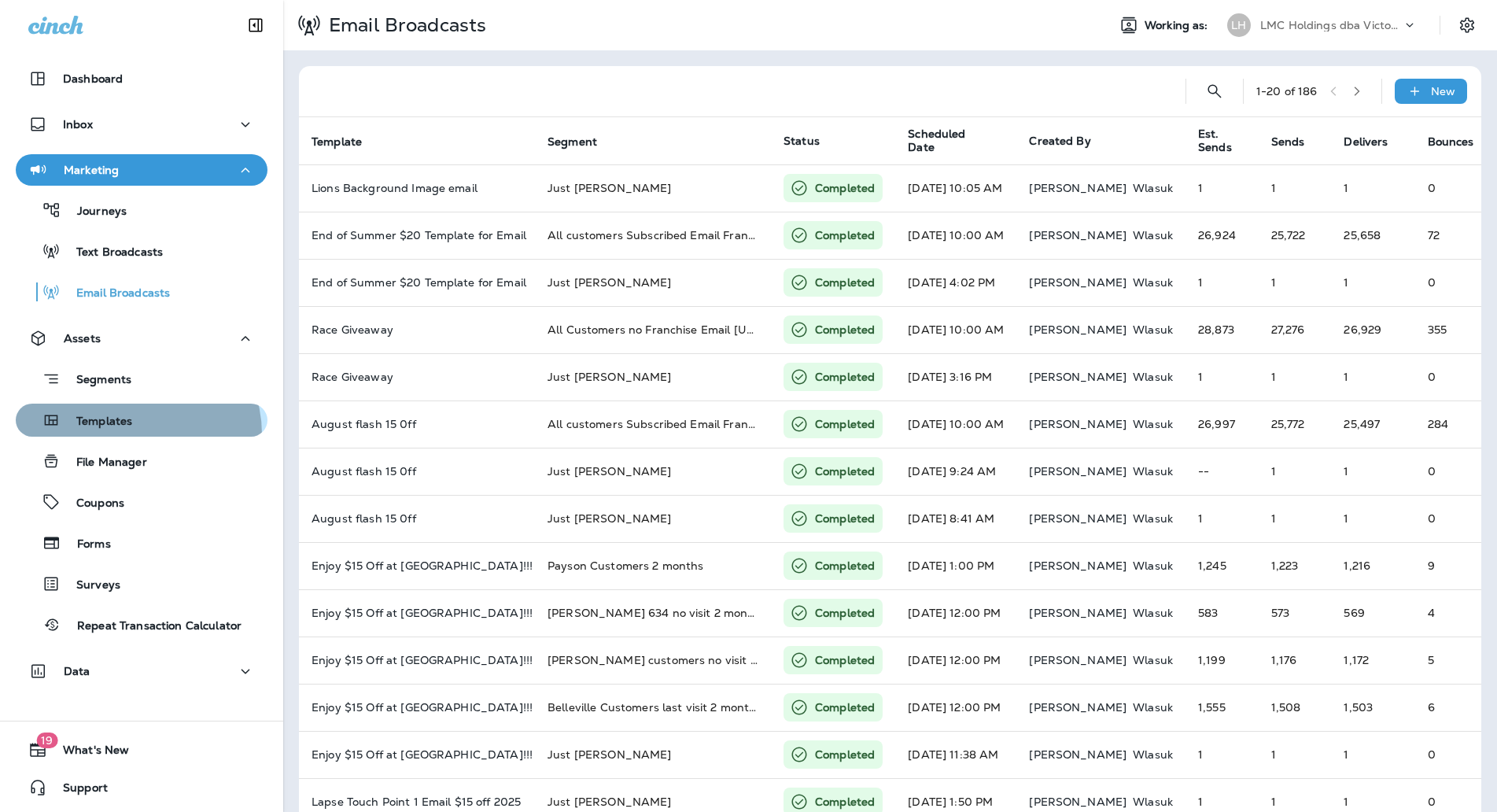
click at [131, 434] on button "Templates" at bounding box center [141, 420] width 251 height 34
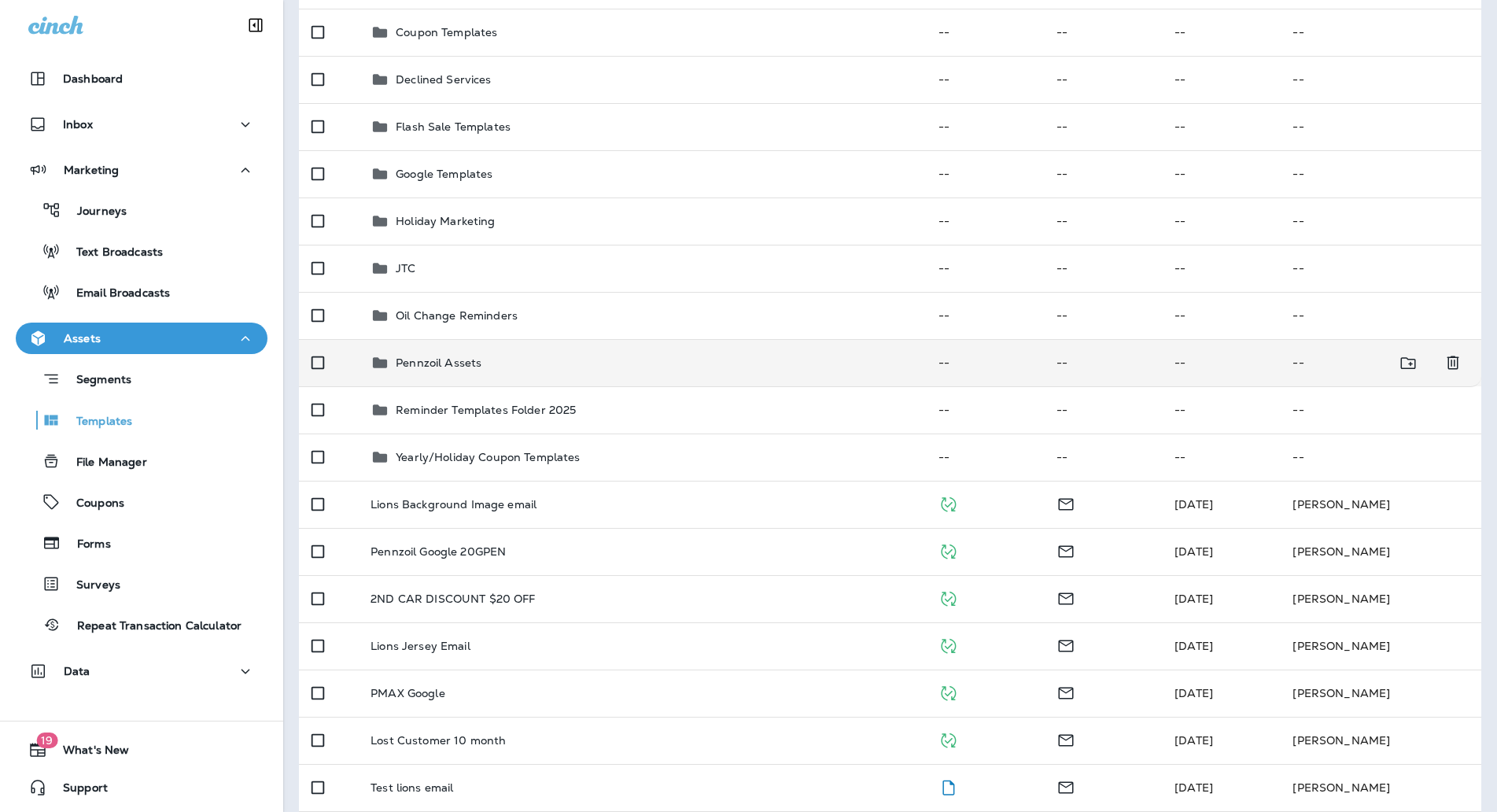
scroll to position [295, 0]
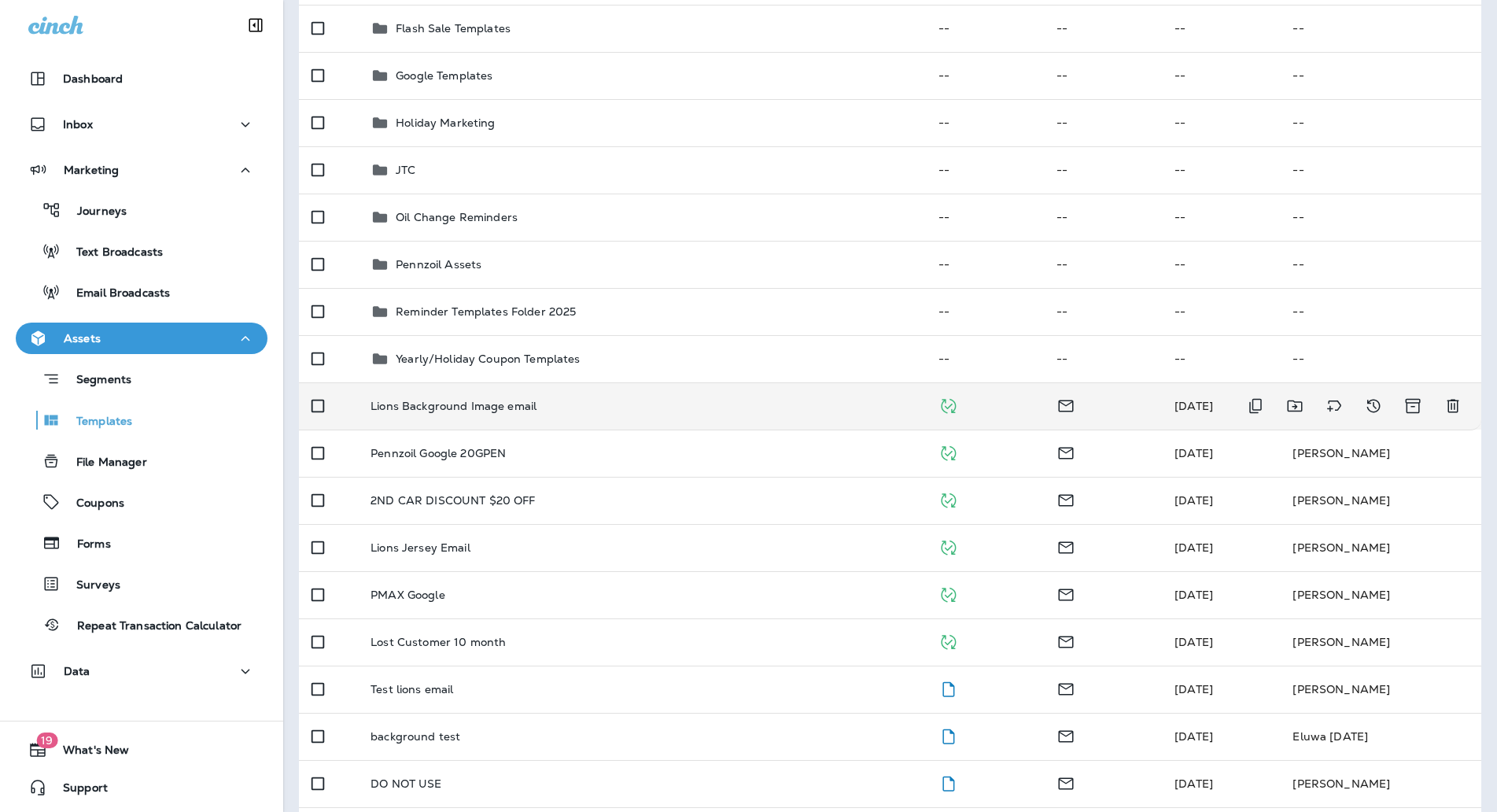
click at [637, 384] on td "Lions Background Image email" at bounding box center [641, 406] width 567 height 47
